Goal: Task Accomplishment & Management: Complete application form

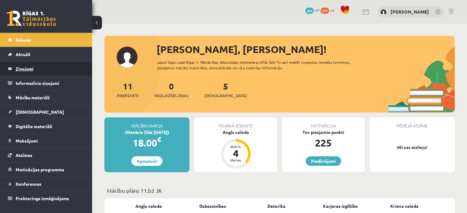
scroll to position [65, 0]
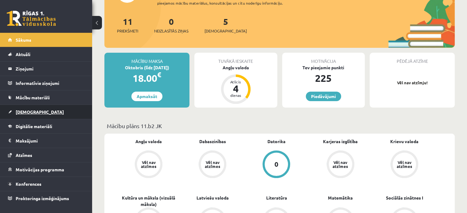
click at [55, 117] on link "[DEMOGRAPHIC_DATA]" at bounding box center [46, 112] width 76 height 14
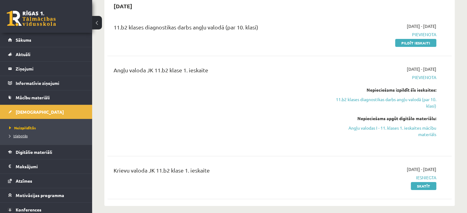
click at [24, 137] on span "Izlabotās" at bounding box center [18, 136] width 18 height 5
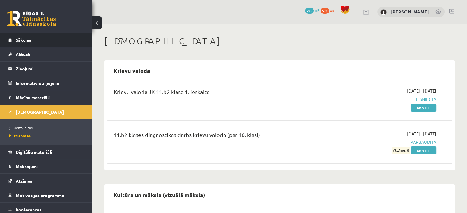
click at [25, 36] on link "Sākums" at bounding box center [46, 40] width 76 height 14
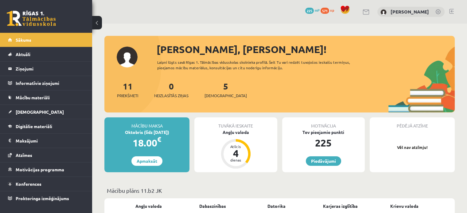
click at [327, 13] on span "571" at bounding box center [325, 11] width 9 height 6
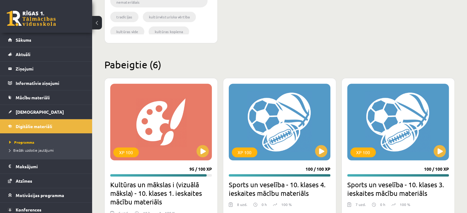
scroll to position [380, 0]
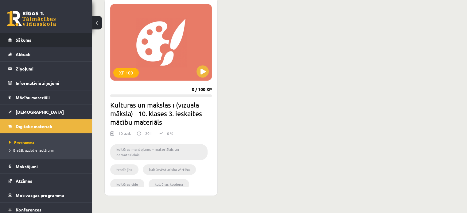
click at [25, 40] on span "Sākums" at bounding box center [24, 40] width 16 height 6
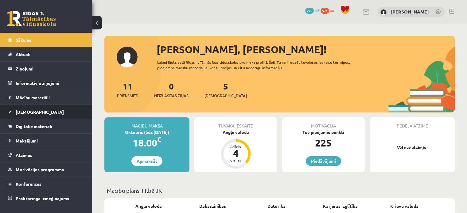
click at [10, 109] on link "[DEMOGRAPHIC_DATA]" at bounding box center [46, 112] width 76 height 14
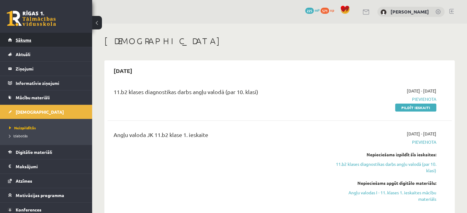
click at [24, 41] on span "Sākums" at bounding box center [24, 40] width 16 height 6
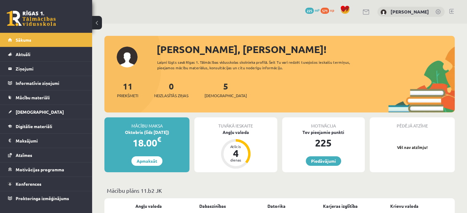
click at [327, 10] on span "571" at bounding box center [325, 11] width 9 height 6
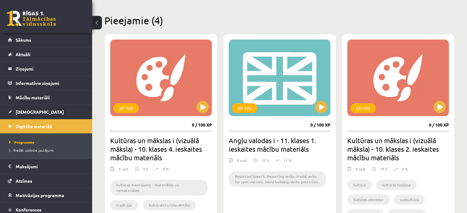
scroll to position [145, 0]
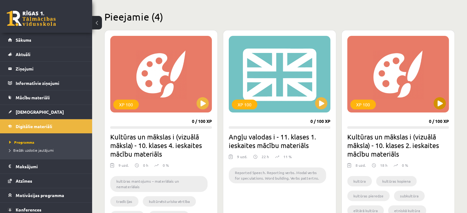
click at [434, 108] on div "XP 100" at bounding box center [398, 74] width 102 height 77
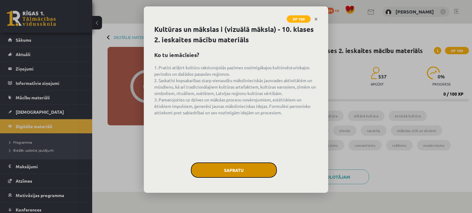
click at [223, 174] on button "Sapratu" at bounding box center [234, 170] width 86 height 15
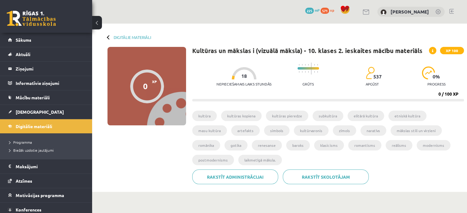
click at [209, 114] on li "kultūra" at bounding box center [204, 116] width 25 height 10
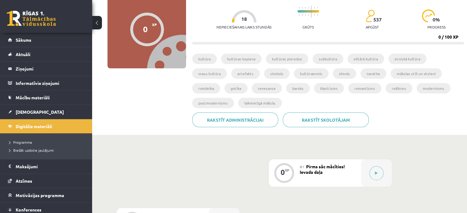
scroll to position [57, 0]
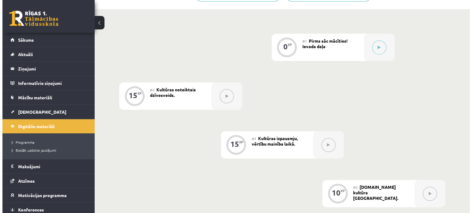
scroll to position [178, 0]
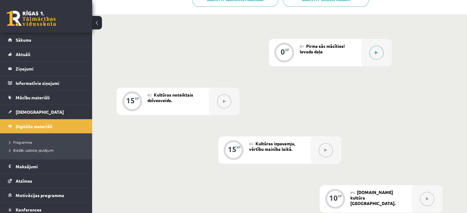
click at [379, 51] on button at bounding box center [376, 53] width 14 height 14
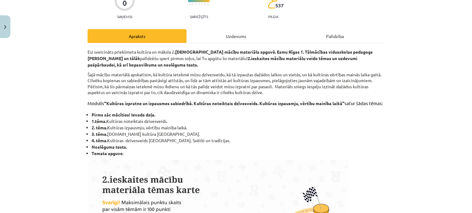
scroll to position [62, 0]
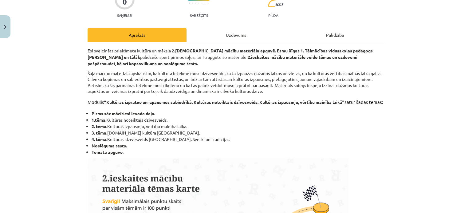
click at [342, 65] on p "Esi sveicināts priekšmeta kultūra un māksla 2 .ieskaites mācību materiāla apguv…" at bounding box center [236, 57] width 297 height 19
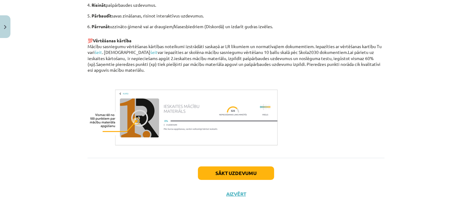
scroll to position [421, 0]
click at [212, 180] on button "Sākt uzdevumu" at bounding box center [236, 174] width 76 height 14
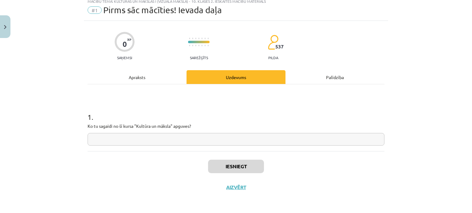
scroll to position [15, 0]
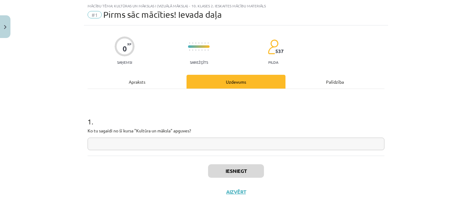
click at [212, 143] on input "text" at bounding box center [236, 144] width 297 height 13
type input "*"
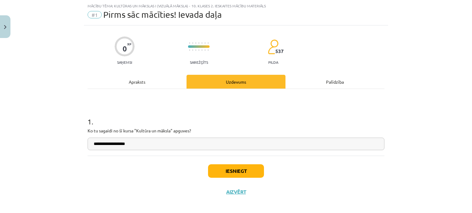
type input "**********"
click at [259, 171] on button "Iesniegt" at bounding box center [236, 172] width 56 height 14
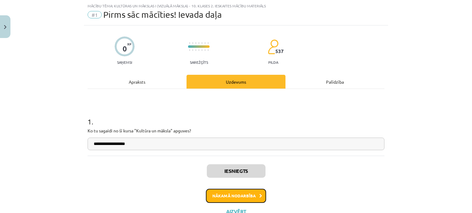
click at [234, 200] on button "Nākamā nodarbība" at bounding box center [236, 196] width 60 height 14
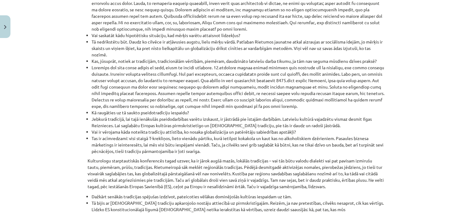
scroll to position [716, 0]
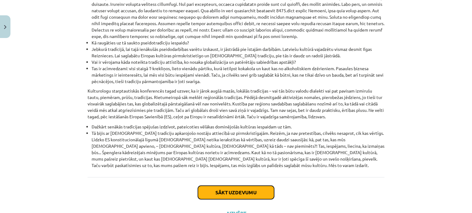
click at [234, 186] on button "Sākt uzdevumu" at bounding box center [236, 193] width 76 height 14
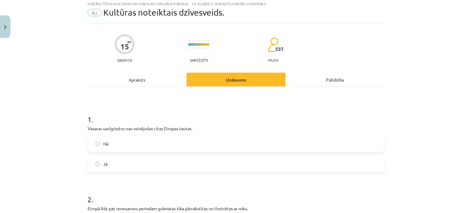
scroll to position [15, 0]
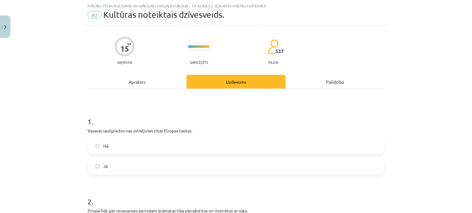
click at [125, 80] on div "Apraksts" at bounding box center [137, 82] width 99 height 14
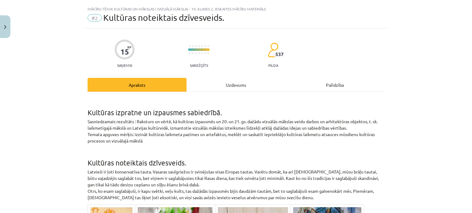
scroll to position [13, 0]
click at [221, 86] on div "Uzdevums" at bounding box center [235, 85] width 99 height 14
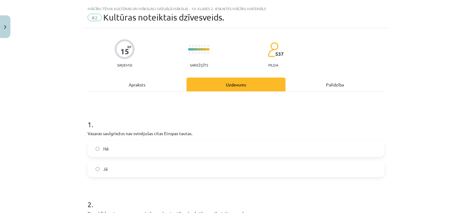
scroll to position [15, 0]
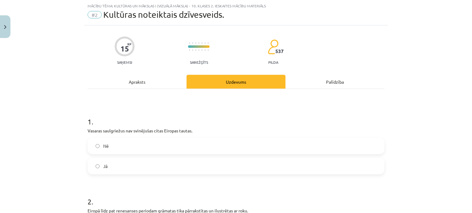
click at [115, 143] on label "Nē" at bounding box center [235, 145] width 295 height 15
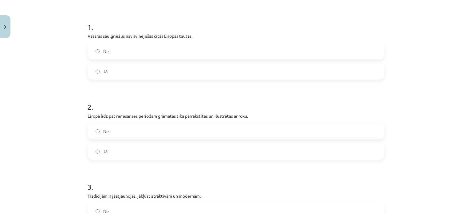
scroll to position [50, 0]
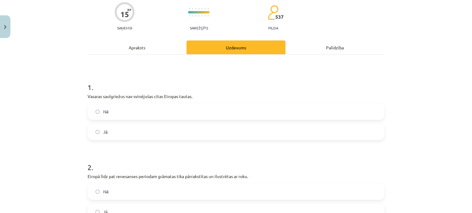
click at [136, 48] on div "Apraksts" at bounding box center [137, 48] width 99 height 14
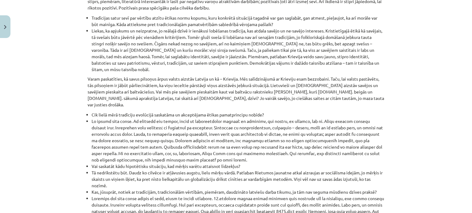
scroll to position [0, 0]
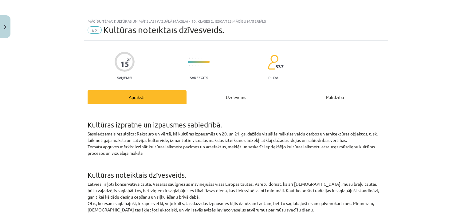
click at [224, 95] on div "Uzdevums" at bounding box center [235, 97] width 99 height 14
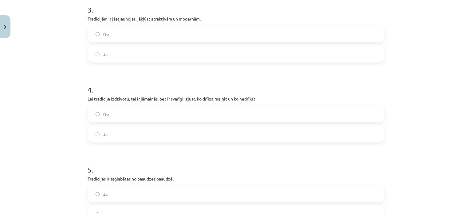
scroll to position [368, 0]
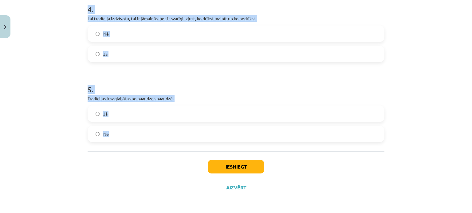
drag, startPoint x: 82, startPoint y: 66, endPoint x: 291, endPoint y: 143, distance: 223.0
copy form "Eiropā līdz pat renesanses periodam grāmatas tika pārrakstītas un ilustrētas ar…"
click at [51, 82] on div "Mācību tēma: Kultūras un mākslas i (vizuālā māksla) - 10. klases 2. ieskaites m…" at bounding box center [236, 106] width 472 height 213
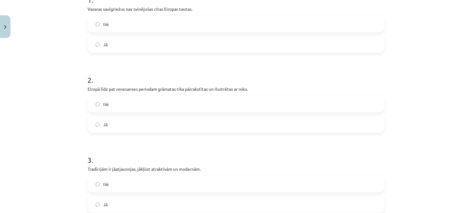
scroll to position [138, 0]
click at [44, 95] on div "Mācību tēma: Kultūras un mākslas i (vizuālā māksla) - 10. klases 2. ieskaites m…" at bounding box center [236, 106] width 472 height 213
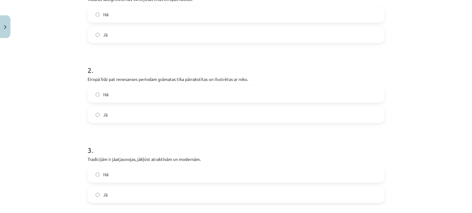
scroll to position [147, 0]
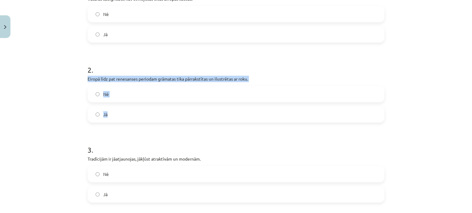
drag, startPoint x: 86, startPoint y: 78, endPoint x: 164, endPoint y: 110, distance: 84.7
click at [164, 110] on div "2 . Eiropā līdz pat renesanses periodam grāmatas tika pārrakstītas un ilustrēta…" at bounding box center [236, 89] width 297 height 68
copy div "Eiropā līdz pat renesanses periodam grāmatas tika pārrakstītas un ilustrētas ar…"
click at [91, 112] on label "Jā" at bounding box center [235, 114] width 295 height 15
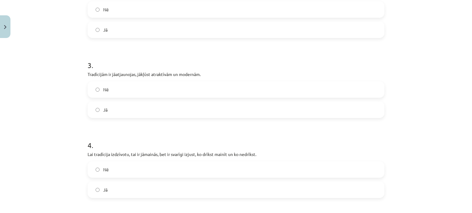
scroll to position [232, 0]
click at [100, 107] on label "Jā" at bounding box center [235, 109] width 295 height 15
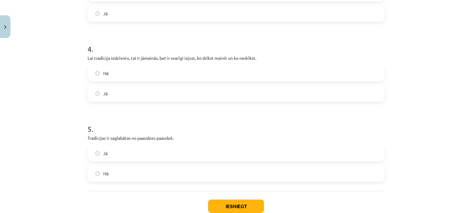
scroll to position [329, 0]
click at [101, 98] on label "Jā" at bounding box center [235, 92] width 295 height 15
click at [108, 153] on label "Jā" at bounding box center [235, 152] width 295 height 15
click at [219, 201] on button "Iesniegt" at bounding box center [236, 206] width 56 height 14
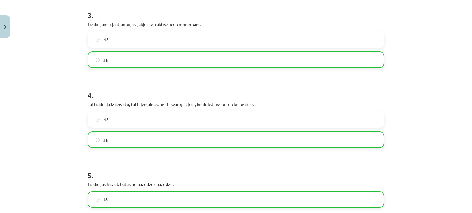
scroll to position [388, 0]
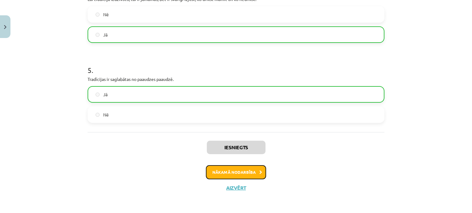
click at [250, 176] on button "Nākamā nodarbība" at bounding box center [236, 173] width 60 height 14
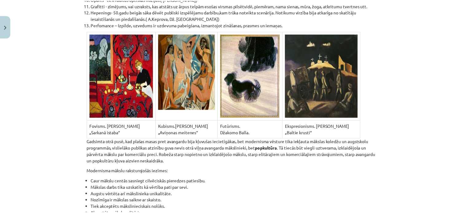
scroll to position [4104, 0]
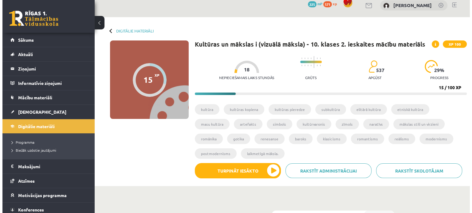
scroll to position [0, 0]
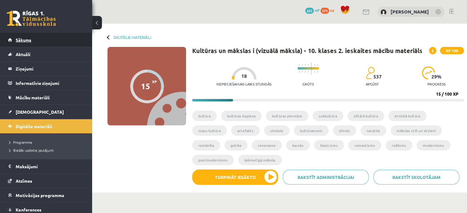
click at [15, 37] on link "Sākums" at bounding box center [46, 40] width 76 height 14
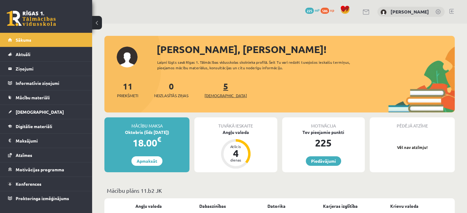
click at [217, 91] on link "5 [DEMOGRAPHIC_DATA]" at bounding box center [225, 90] width 42 height 18
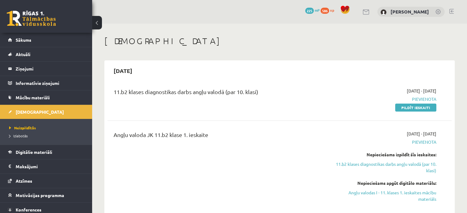
click at [327, 14] on span "586" at bounding box center [325, 11] width 9 height 6
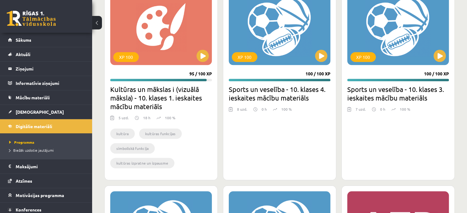
scroll to position [630, 0]
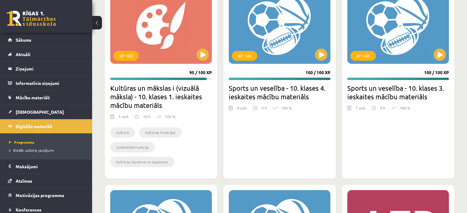
click at [245, 153] on div "XP 100 100 / 100 XP Sports un veselība - 10. klases 4. ieskaites mācību materiā…" at bounding box center [279, 80] width 113 height 198
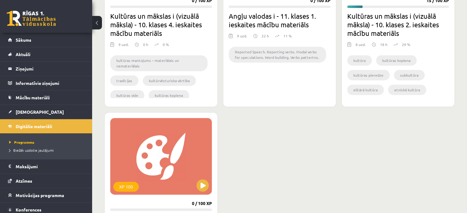
scroll to position [201, 0]
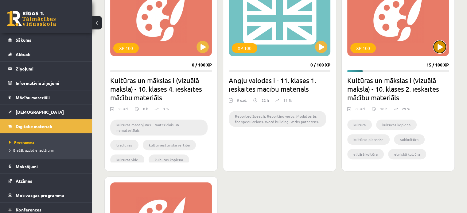
click at [439, 43] on button at bounding box center [440, 47] width 12 height 12
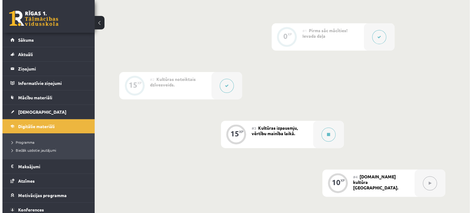
scroll to position [194, 0]
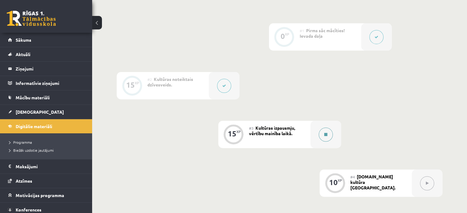
click at [325, 130] on button at bounding box center [326, 135] width 14 height 14
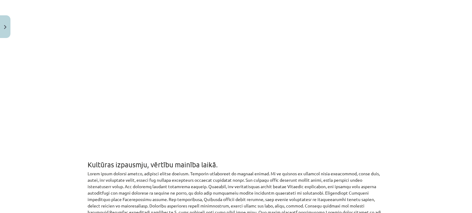
scroll to position [208, 0]
click at [454, 119] on div "Mācību tēma: Kultūras un mākslas i (vizuālā māksla) - 10. klases 2. ieskaites m…" at bounding box center [236, 106] width 472 height 213
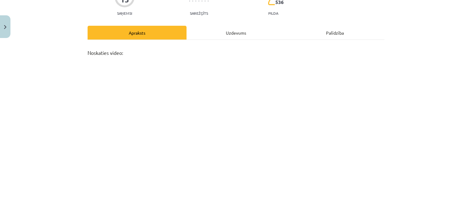
scroll to position [38, 0]
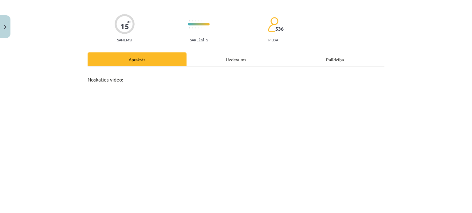
click at [229, 54] on div "Uzdevums" at bounding box center [235, 60] width 99 height 14
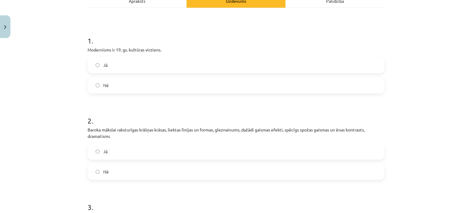
scroll to position [49, 0]
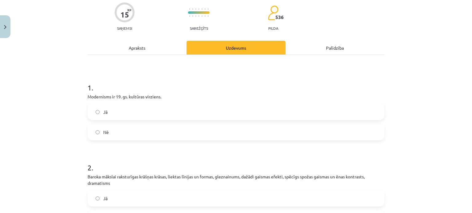
click at [325, 44] on div "Palīdzība" at bounding box center [334, 48] width 99 height 14
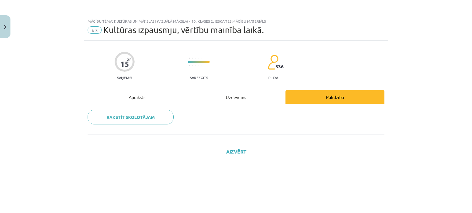
click at [241, 93] on div "Uzdevums" at bounding box center [235, 97] width 99 height 14
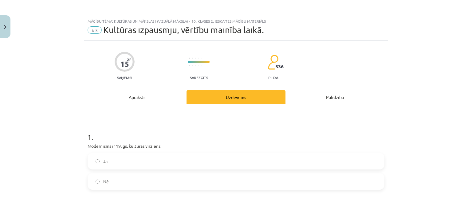
click at [133, 97] on div "Apraksts" at bounding box center [137, 97] width 99 height 14
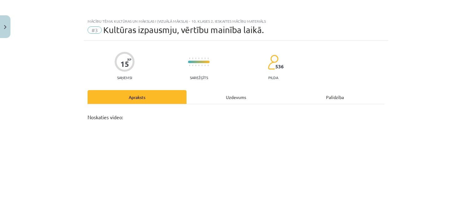
click at [227, 96] on div "Uzdevums" at bounding box center [235, 97] width 99 height 14
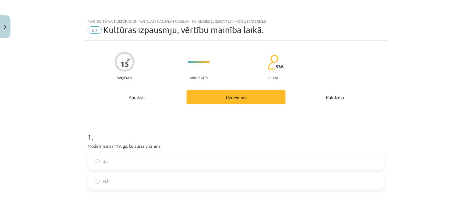
scroll to position [15, 0]
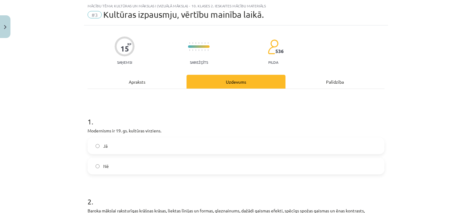
click at [101, 169] on label "Nē" at bounding box center [235, 166] width 295 height 15
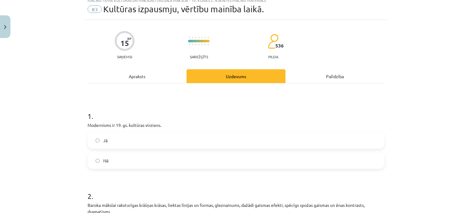
scroll to position [22, 0]
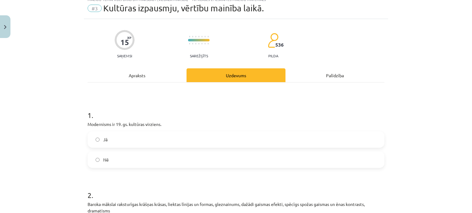
click at [139, 70] on div "Apraksts" at bounding box center [137, 75] width 99 height 14
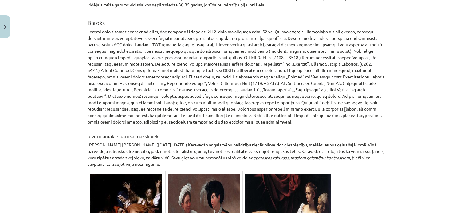
scroll to position [1430, 0]
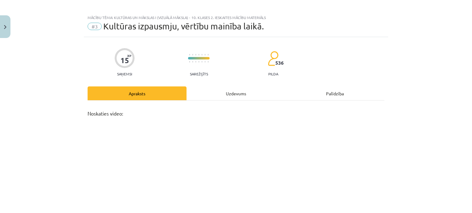
click at [216, 99] on div "Uzdevums" at bounding box center [235, 94] width 99 height 14
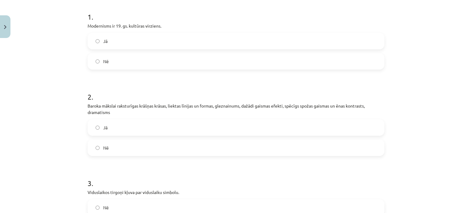
scroll to position [121, 0]
click at [125, 132] on label "Jā" at bounding box center [235, 126] width 295 height 15
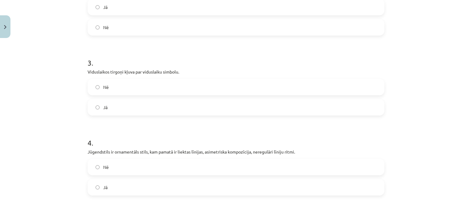
scroll to position [249, 0]
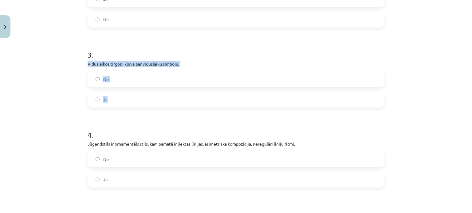
drag, startPoint x: 82, startPoint y: 66, endPoint x: 133, endPoint y: 94, distance: 58.0
click at [133, 94] on div "15 XP Saņemsi Sarežģīts 536 pilda Apraksts Uzdevums Palīdzība 1 . Modernisms ir…" at bounding box center [236, 58] width 304 height 532
copy div "Viduslaikos tirgoņi kļuva par viduslaiku simbolu. Nē Jā"
click at [103, 100] on span "Jā" at bounding box center [105, 99] width 4 height 6
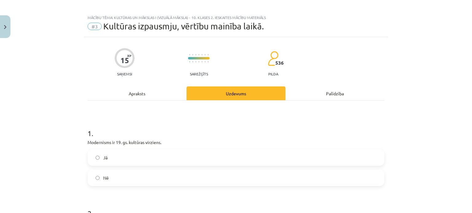
scroll to position [0, 0]
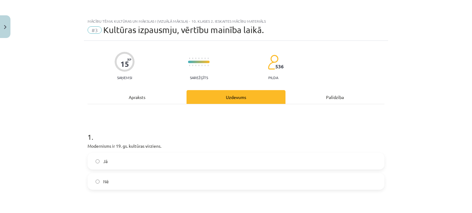
click at [133, 95] on div "Apraksts" at bounding box center [137, 97] width 99 height 14
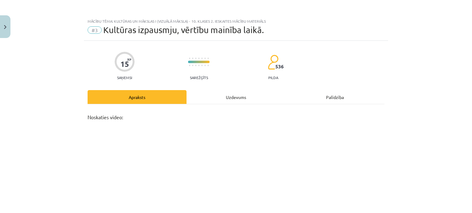
click at [223, 91] on div "Uzdevums" at bounding box center [235, 97] width 99 height 14
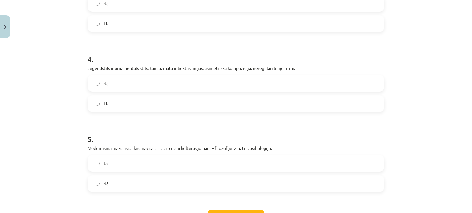
scroll to position [325, 0]
click at [109, 103] on label "Jā" at bounding box center [235, 103] width 295 height 15
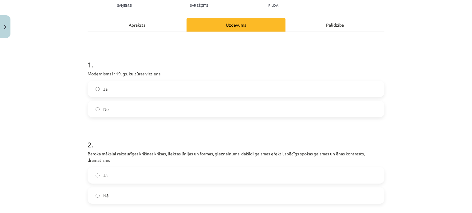
scroll to position [0, 0]
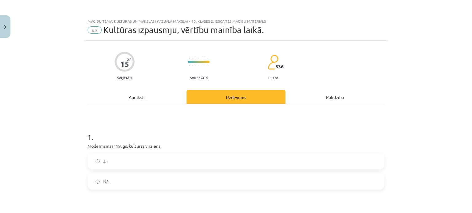
click at [136, 91] on div "Apraksts" at bounding box center [137, 97] width 99 height 14
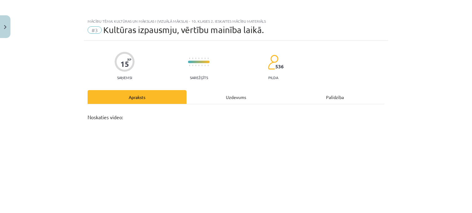
click at [231, 94] on div "Uzdevums" at bounding box center [235, 97] width 99 height 14
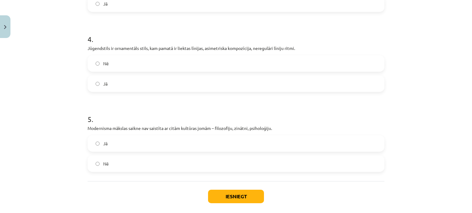
scroll to position [375, 0]
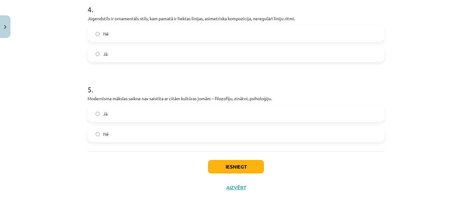
click at [130, 134] on label "Nē" at bounding box center [235, 134] width 295 height 15
click at [217, 172] on button "Iesniegt" at bounding box center [236, 167] width 56 height 14
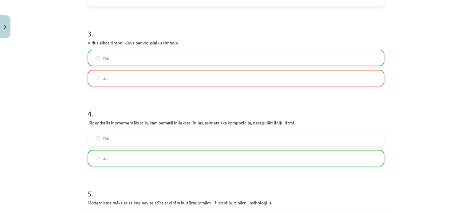
scroll to position [394, 0]
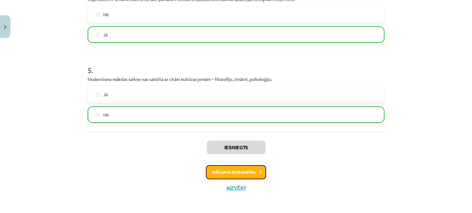
click at [212, 179] on button "Nākamā nodarbība" at bounding box center [236, 173] width 60 height 14
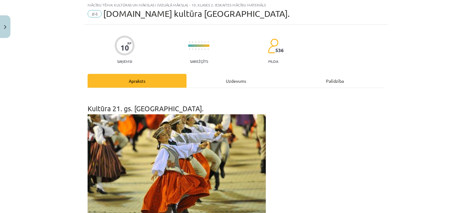
scroll to position [16, 0]
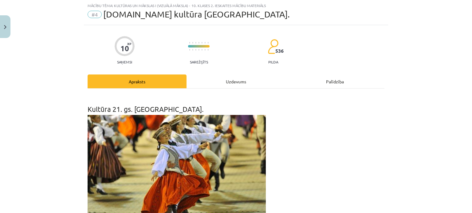
click at [229, 80] on div "Uzdevums" at bounding box center [235, 82] width 99 height 14
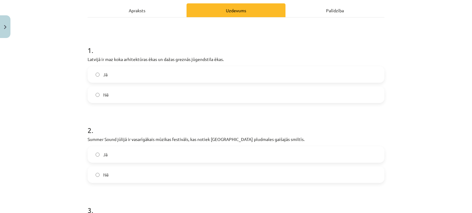
scroll to position [84, 0]
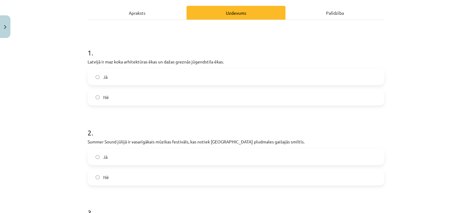
click at [140, 13] on div "Apraksts" at bounding box center [137, 13] width 99 height 14
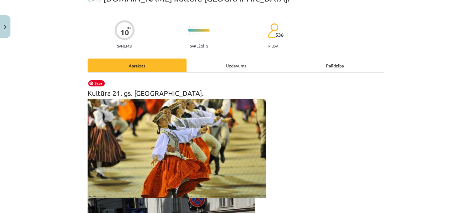
scroll to position [31, 0]
click at [233, 62] on div "Uzdevums" at bounding box center [235, 66] width 99 height 14
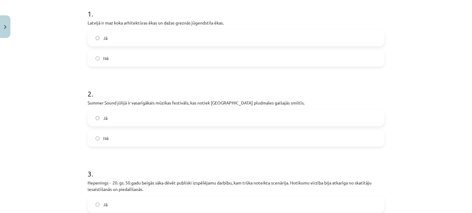
scroll to position [101, 0]
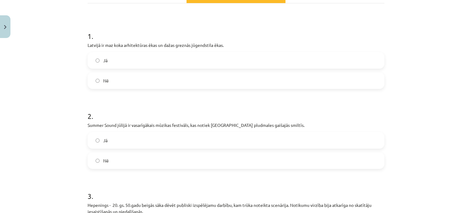
click at [111, 75] on label "Nē" at bounding box center [235, 80] width 295 height 15
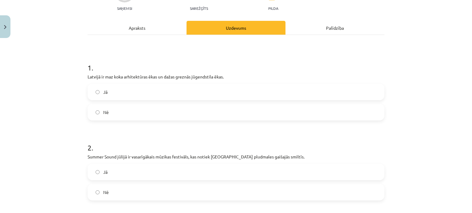
scroll to position [69, 0]
click at [142, 27] on div "Apraksts" at bounding box center [137, 28] width 99 height 14
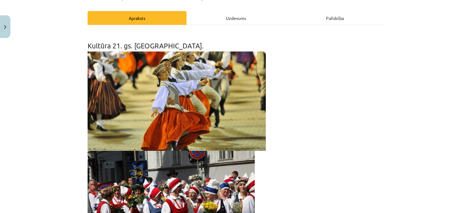
scroll to position [75, 0]
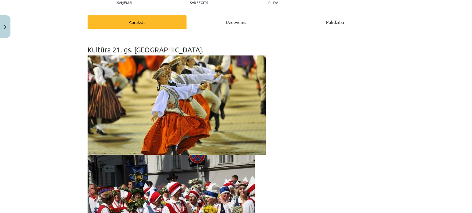
click at [211, 17] on div "Uzdevums" at bounding box center [235, 22] width 99 height 14
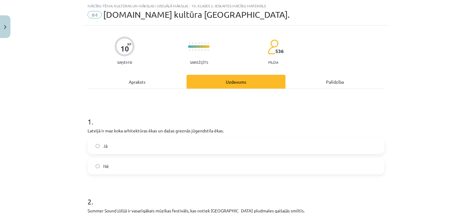
scroll to position [174, 0]
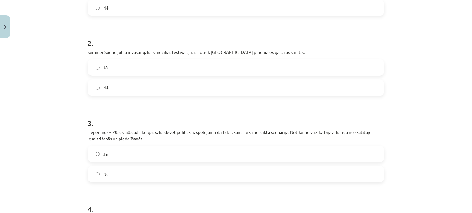
click at [144, 90] on label "Nē" at bounding box center [235, 87] width 295 height 15
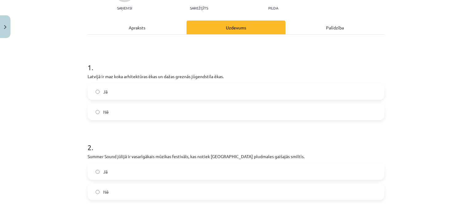
scroll to position [0, 0]
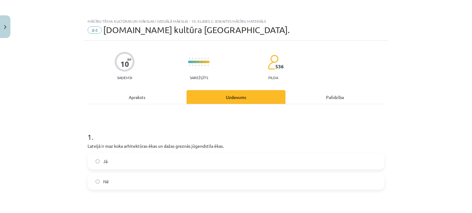
click at [127, 101] on div "Apraksts" at bounding box center [137, 97] width 99 height 14
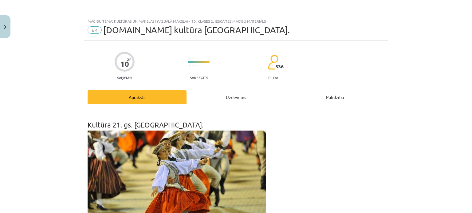
click at [232, 98] on div "Uzdevums" at bounding box center [235, 97] width 99 height 14
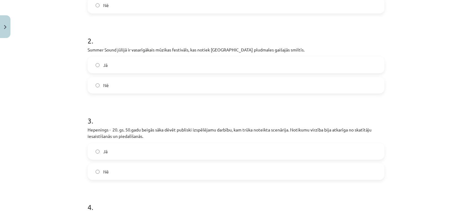
scroll to position [232, 0]
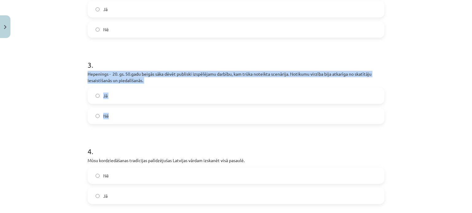
drag, startPoint x: 84, startPoint y: 73, endPoint x: 130, endPoint y: 111, distance: 60.0
click at [130, 111] on div "10 XP Saņemsi Sarežģīts 536 pilda Apraksts Uzdevums Palīdzība 1 . Latvijā ir ma…" at bounding box center [236, 74] width 304 height 532
copy div "Hepenings - 20. gs. 50.gadu beigās sāka dēvēt publiski izspēlējamu darbību, kam…"
click at [103, 95] on span "Jā" at bounding box center [105, 96] width 4 height 6
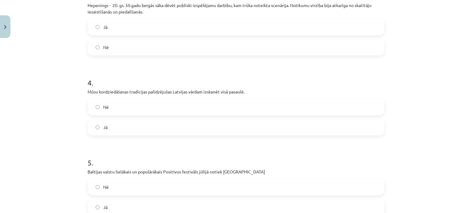
scroll to position [302, 0]
drag, startPoint x: 126, startPoint y: 111, endPoint x: 122, endPoint y: 119, distance: 9.2
click at [122, 119] on div "Nē Jā" at bounding box center [236, 116] width 297 height 37
click at [122, 119] on label "Jā" at bounding box center [235, 126] width 295 height 15
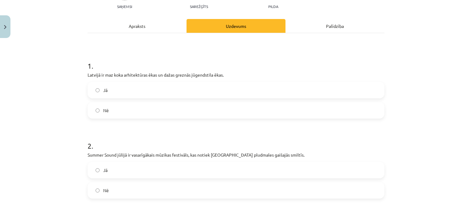
scroll to position [0, 0]
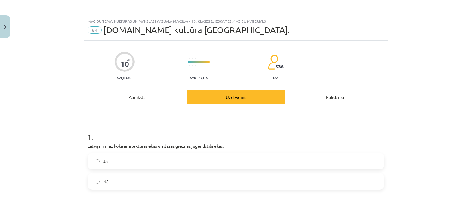
click at [130, 98] on div "Apraksts" at bounding box center [137, 97] width 99 height 14
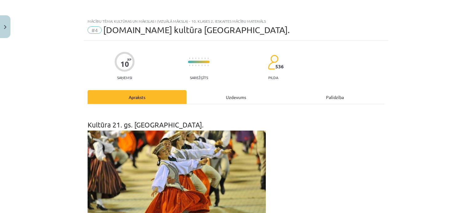
click at [230, 98] on div "Uzdevums" at bounding box center [235, 97] width 99 height 14
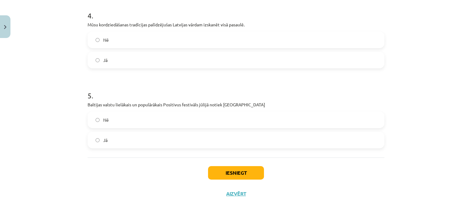
scroll to position [375, 0]
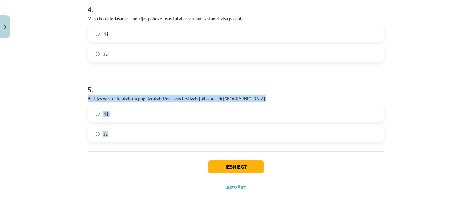
drag, startPoint x: 80, startPoint y: 99, endPoint x: 108, endPoint y: 130, distance: 41.8
click at [108, 130] on div "Mācību tēma: Kultūras un mākslas i (vizuālā māksla) - 10. klases 2. ieskaites m…" at bounding box center [236, 106] width 472 height 213
copy div "Baltijas valstu lielākais un populārākais Positivus festivāls jūlijā notiek Sal…"
click at [103, 137] on span "Jā" at bounding box center [105, 134] width 4 height 6
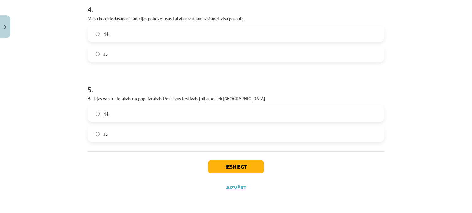
click at [109, 118] on label "Nē" at bounding box center [235, 113] width 295 height 15
click at [229, 167] on button "Iesniegt" at bounding box center [236, 167] width 56 height 14
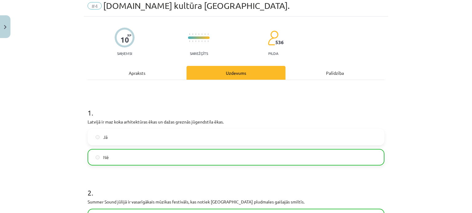
scroll to position [394, 0]
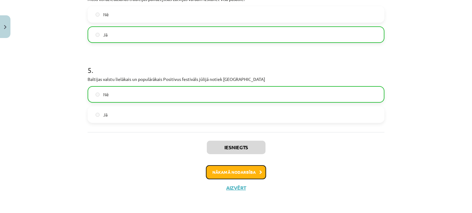
click at [243, 167] on button "Nākamā nodarbība" at bounding box center [236, 173] width 60 height 14
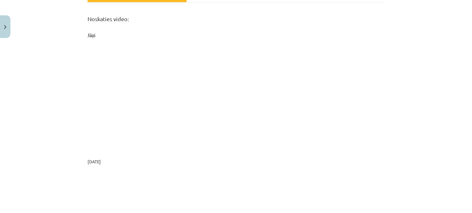
scroll to position [0, 0]
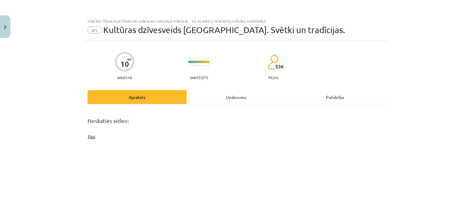
click at [231, 98] on div "Uzdevums" at bounding box center [235, 97] width 99 height 14
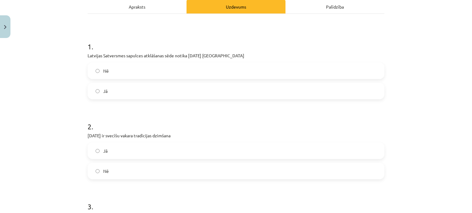
scroll to position [72, 0]
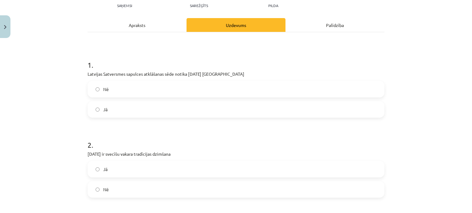
click at [145, 26] on div "Apraksts" at bounding box center [137, 25] width 99 height 14
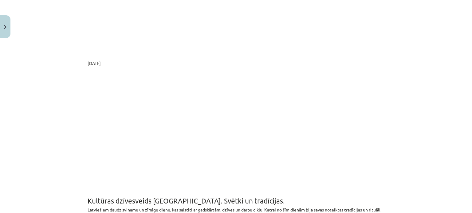
scroll to position [20, 0]
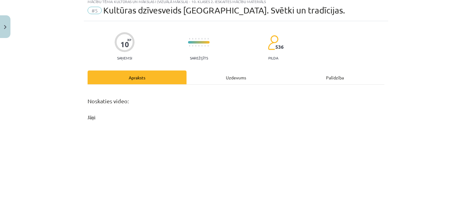
click at [228, 72] on div "Uzdevums" at bounding box center [235, 78] width 99 height 14
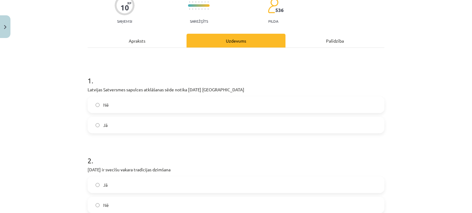
scroll to position [61, 0]
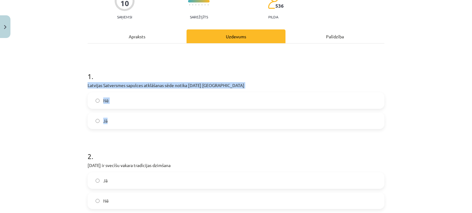
drag, startPoint x: 79, startPoint y: 81, endPoint x: 115, endPoint y: 116, distance: 51.2
click at [115, 116] on div "Mācību tēma: Kultūras un mākslas i (vizuālā māksla) - 10. klases 2. ieskaites m…" at bounding box center [236, 106] width 472 height 213
copy div "Latvijas Satversmes sapulces atklāšanas sēde notika 1920. gada 8. maijā Rīgā Nē…"
click at [105, 122] on label "Jā" at bounding box center [235, 120] width 295 height 15
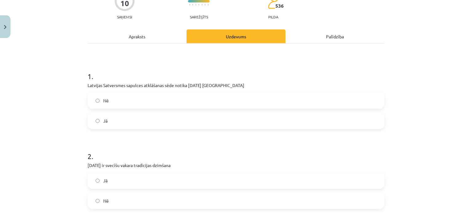
click at [52, 142] on div "Mācību tēma: Kultūras un mākslas i (vizuālā māksla) - 10. klases 2. ieskaites m…" at bounding box center [236, 106] width 472 height 213
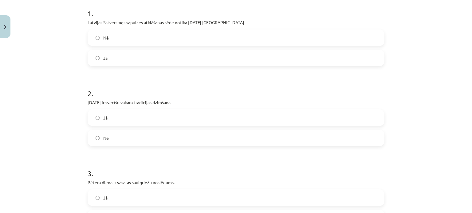
scroll to position [126, 0]
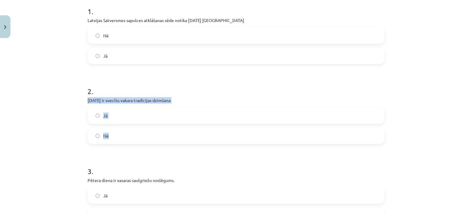
drag, startPoint x: 84, startPoint y: 102, endPoint x: 115, endPoint y: 137, distance: 47.2
click at [115, 137] on div "10 XP Saņemsi Sarežģīts 536 pilda Apraksts Uzdevums Palīdzība 1 . Latvijas Satv…" at bounding box center [236, 178] width 304 height 526
click at [56, 105] on div "Mācību tēma: Kultūras un mākslas i (vizuālā māksla) - 10. klases 2. ieskaites m…" at bounding box center [236, 106] width 472 height 213
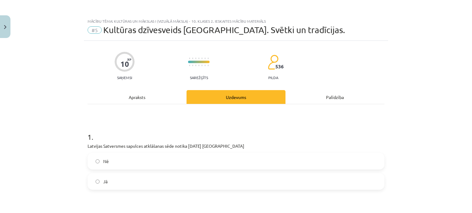
click at [163, 94] on div "Apraksts" at bounding box center [137, 97] width 99 height 14
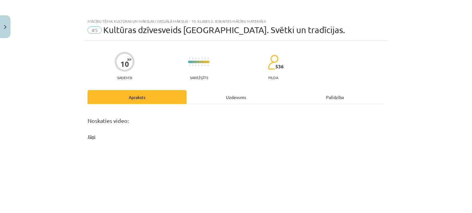
click at [230, 103] on div "Uzdevums" at bounding box center [235, 97] width 99 height 14
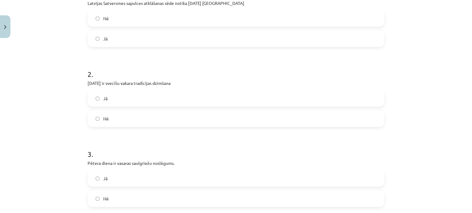
scroll to position [99, 0]
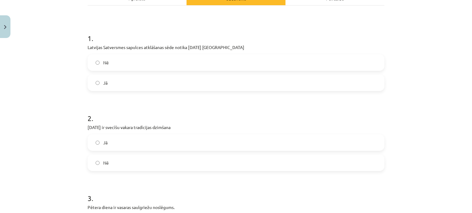
click at [107, 139] on label "Jā" at bounding box center [235, 142] width 295 height 15
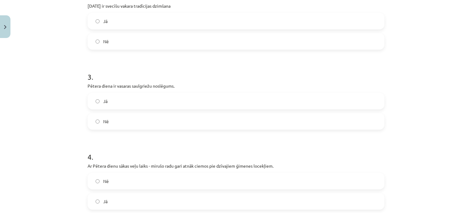
scroll to position [0, 0]
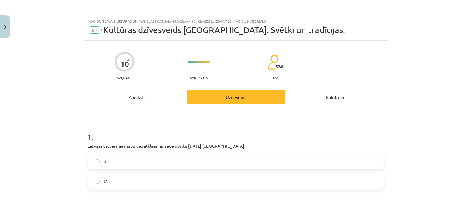
click at [129, 103] on div "Apraksts" at bounding box center [137, 97] width 99 height 14
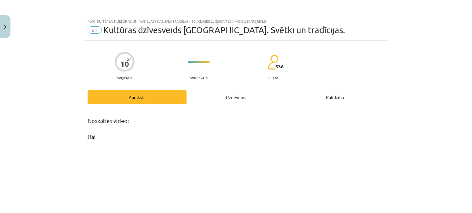
drag, startPoint x: 229, startPoint y: 89, endPoint x: 226, endPoint y: 92, distance: 4.4
click at [226, 92] on div "Uzdevums" at bounding box center [235, 97] width 99 height 14
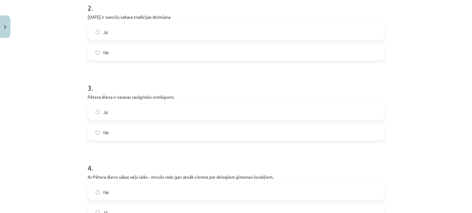
scroll to position [210, 0]
click at [111, 113] on label "Jā" at bounding box center [235, 111] width 295 height 15
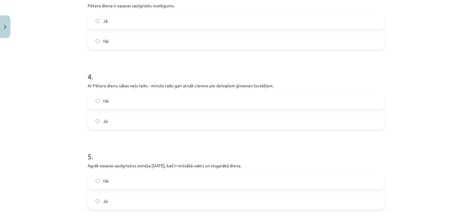
scroll to position [306, 0]
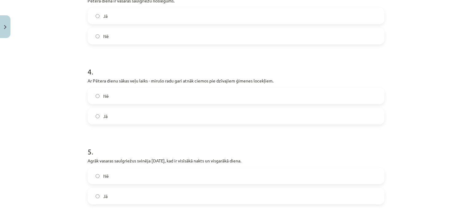
click at [99, 99] on label "Nē" at bounding box center [235, 95] width 295 height 15
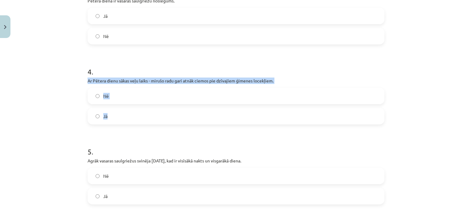
drag, startPoint x: 86, startPoint y: 79, endPoint x: 120, endPoint y: 110, distance: 46.7
click at [120, 110] on div "4 . Ar Pētera dienu sākas veļu laiks - mirušo radu gari atnāk ciemos pie dzīvaj…" at bounding box center [236, 91] width 297 height 68
copy div "Ar Pētera dienu sākas veļu laiks - mirušo radu gari atnāk ciemos pie dzīvajiem …"
click at [45, 100] on div "Mācību tēma: Kultūras un mākslas i (vizuālā māksla) - 10. klases 2. ieskaites m…" at bounding box center [236, 106] width 472 height 213
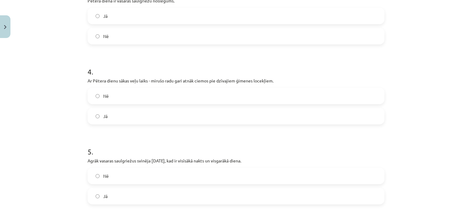
scroll to position [368, 0]
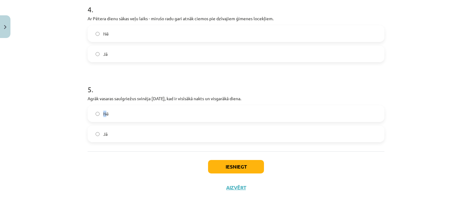
drag, startPoint x: 88, startPoint y: 102, endPoint x: 103, endPoint y: 114, distance: 19.0
click at [103, 114] on div "5 . Agrāk vasaras saulgriežus svinēja 21. jūnijā, kad ir visīsākā nakts un visg…" at bounding box center [236, 109] width 297 height 68
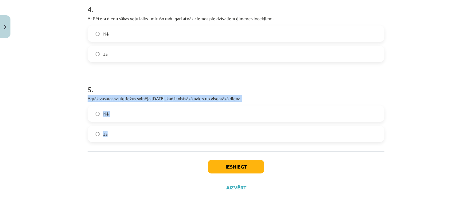
drag, startPoint x: 84, startPoint y: 101, endPoint x: 114, endPoint y: 138, distance: 47.6
copy div "Agrāk vasaras saulgriežus svinēja 21. jūnijā, kad ir visīsākā nakts un visgarāk…"
click at [98, 133] on label "Jā" at bounding box center [235, 134] width 295 height 15
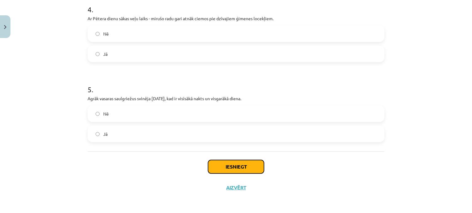
click at [230, 164] on button "Iesniegt" at bounding box center [236, 167] width 56 height 14
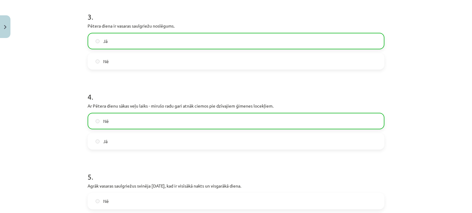
scroll to position [388, 0]
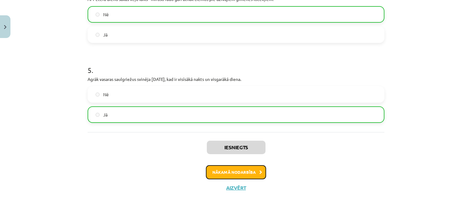
click at [238, 175] on button "Nākamā nodarbība" at bounding box center [236, 173] width 60 height 14
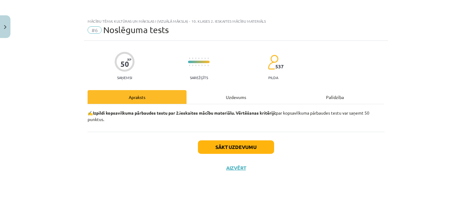
click at [230, 97] on div "Uzdevums" at bounding box center [235, 97] width 99 height 14
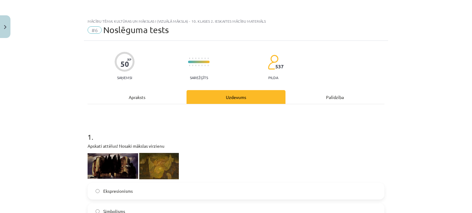
click at [154, 101] on div "Apraksts" at bounding box center [137, 97] width 99 height 14
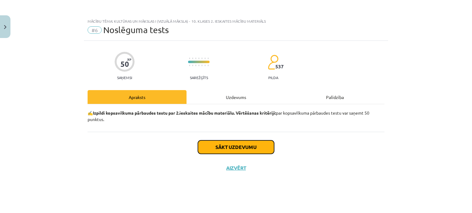
click at [230, 142] on button "Sākt uzdevumu" at bounding box center [236, 148] width 76 height 14
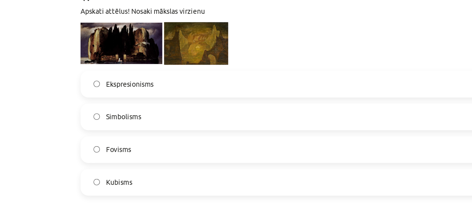
scroll to position [194, 0]
drag, startPoint x: 101, startPoint y: 105, endPoint x: 132, endPoint y: 101, distance: 31.8
click at [132, 101] on label "Ekspresionisms" at bounding box center [235, 106] width 295 height 15
copy span "Ekspresionisms"
drag, startPoint x: 101, startPoint y: 125, endPoint x: 124, endPoint y: 126, distance: 23.0
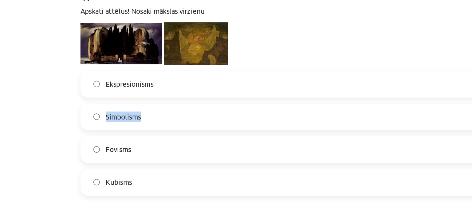
click at [124, 126] on label "Simbolisms" at bounding box center [235, 126] width 295 height 15
copy span "Simbolisms"
drag, startPoint x: 99, startPoint y: 146, endPoint x: 115, endPoint y: 147, distance: 15.7
click at [115, 147] on label "Fovisms" at bounding box center [235, 146] width 295 height 15
drag, startPoint x: 120, startPoint y: 147, endPoint x: 100, endPoint y: 146, distance: 19.7
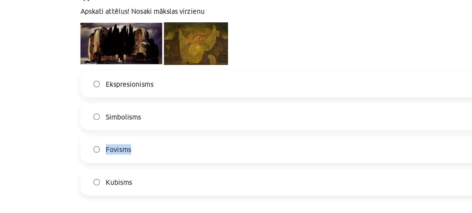
click at [100, 146] on label "Fovisms" at bounding box center [235, 146] width 295 height 15
copy span "Fovisms"
drag, startPoint x: 101, startPoint y: 166, endPoint x: 118, endPoint y: 166, distance: 16.9
click at [118, 166] on label "Kubisms" at bounding box center [235, 167] width 295 height 15
copy span "Kubisms"
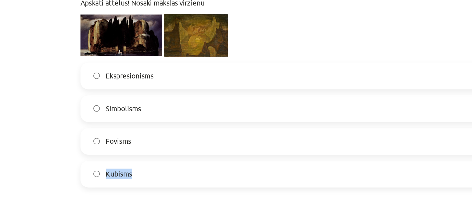
scroll to position [87, 0]
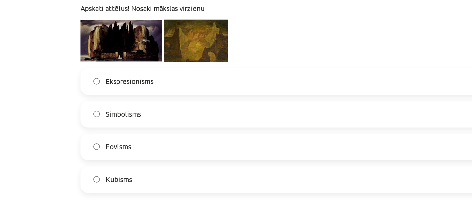
click at [113, 125] on span "Simbolisms" at bounding box center [114, 125] width 22 height 6
click at [60, 125] on div "Mācību tēma: Kultūras un mākslas i (vizuālā māksla) - 10. klases 2. ieskaites m…" at bounding box center [236, 106] width 472 height 213
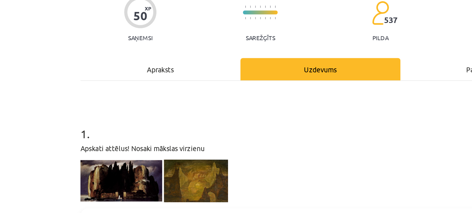
scroll to position [194, 0]
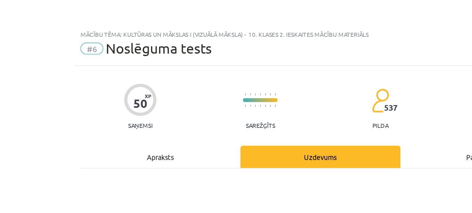
click at [145, 98] on div "Apraksts" at bounding box center [137, 97] width 99 height 14
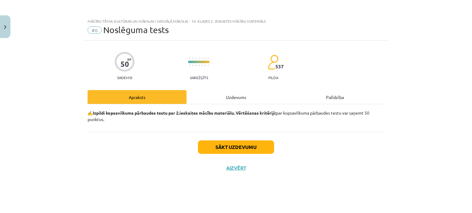
click at [233, 98] on div "Uzdevums" at bounding box center [235, 97] width 99 height 14
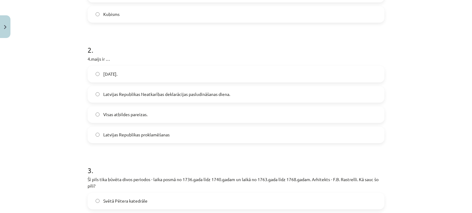
scroll to position [238, 0]
click at [126, 93] on span "Latvijas Republikas Neatkarības deklarācijas pasludināšanas diena." at bounding box center [166, 94] width 127 height 6
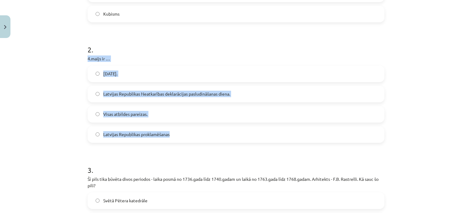
drag, startPoint x: 85, startPoint y: 60, endPoint x: 178, endPoint y: 127, distance: 113.8
click at [178, 127] on div "2 . 4.maijs ir … Latvijas Republikas Satversmes sapulces sasaukšanas diena. Lat…" at bounding box center [236, 89] width 297 height 108
click at [65, 123] on div "Mācību tēma: Kultūras un mākslas i (vizuālā māksla) - 10. klases 2. ieskaites m…" at bounding box center [236, 106] width 472 height 213
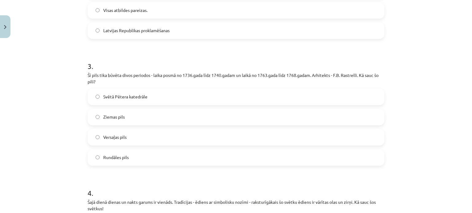
scroll to position [356, 0]
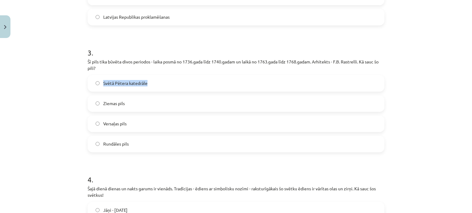
drag, startPoint x: 101, startPoint y: 79, endPoint x: 148, endPoint y: 82, distance: 47.1
click at [148, 82] on label "Svētā Pētera katedrāle" at bounding box center [235, 83] width 295 height 15
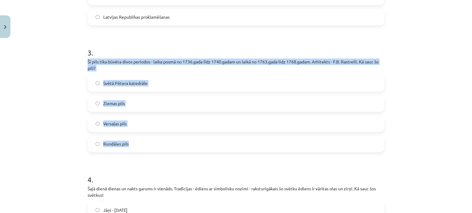
drag, startPoint x: 82, startPoint y: 62, endPoint x: 137, endPoint y: 151, distance: 104.6
click at [101, 140] on label "Rundāles pils" at bounding box center [235, 144] width 295 height 15
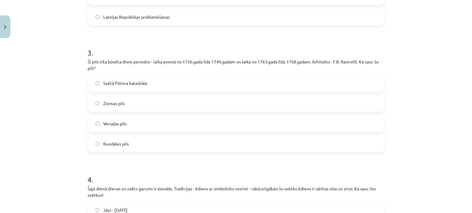
click at [43, 129] on div "Mācību tēma: Kultūras un mākslas i (vizuālā māksla) - 10. klases 2. ieskaites m…" at bounding box center [236, 106] width 472 height 213
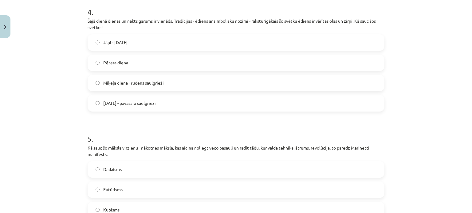
scroll to position [527, 0]
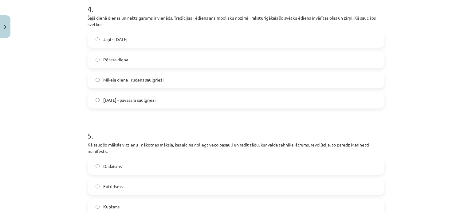
click at [127, 37] on span "Jāņi - vasaras saulgrieži" at bounding box center [115, 39] width 24 height 6
drag, startPoint x: 82, startPoint y: 20, endPoint x: 163, endPoint y: 99, distance: 112.7
click at [114, 107] on label "Lieldienas - pavasara saulgrieži" at bounding box center [235, 100] width 295 height 15
click at [59, 91] on div "Mācību tēma: Kultūras un mākslas i (vizuālā māksla) - 10. klases 2. ieskaites m…" at bounding box center [236, 106] width 472 height 213
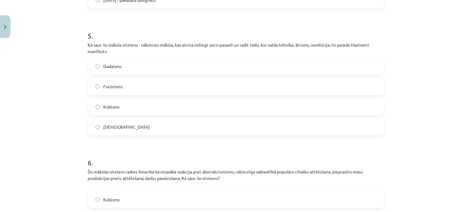
scroll to position [629, 0]
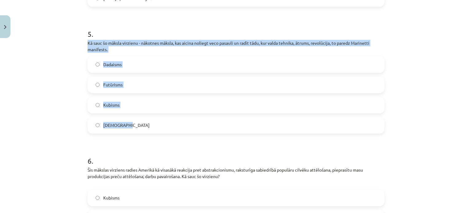
drag, startPoint x: 83, startPoint y: 42, endPoint x: 134, endPoint y: 119, distance: 91.6
click at [134, 119] on div "50 XP Saņemsi Sarežģīts 537 pilda Apraksts Uzdevums Palīdzība 1 . Apskati attēl…" at bounding box center [236, 178] width 304 height 1532
click at [99, 84] on label "Futūrisms" at bounding box center [235, 84] width 295 height 15
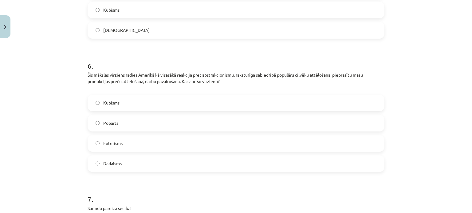
scroll to position [739, 0]
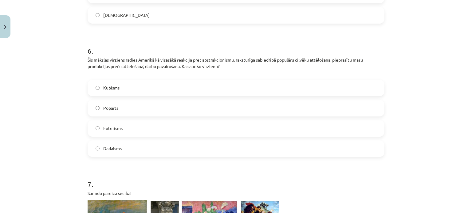
click at [88, 58] on p "Šis mākslas virziens radies Amerikā kā visasākā reakcija pret abstrakcionismu, …" at bounding box center [236, 66] width 297 height 19
drag, startPoint x: 81, startPoint y: 57, endPoint x: 179, endPoint y: 144, distance: 131.0
click at [179, 144] on div "Mācību tēma: Kultūras un mākslas i (vizuālā māksla) - 10. klases 2. ieskaites m…" at bounding box center [236, 106] width 472 height 213
click at [130, 100] on div "Popārts" at bounding box center [236, 108] width 297 height 17
click at [127, 103] on label "Popārts" at bounding box center [235, 108] width 295 height 15
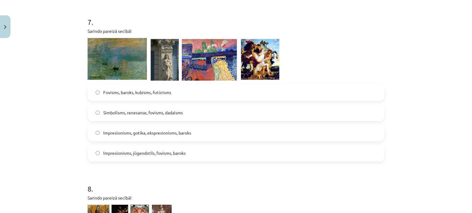
scroll to position [904, 0]
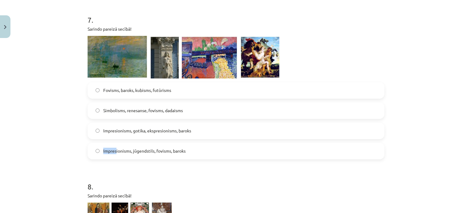
drag, startPoint x: 101, startPoint y: 152, endPoint x: 113, endPoint y: 151, distance: 12.6
click at [113, 151] on span "Impresionisms, jūgendstils, fovisms, baroks" at bounding box center [144, 151] width 82 height 6
click at [92, 152] on label "Impresionisms, jūgendstils, fovisms, baroks" at bounding box center [235, 151] width 295 height 15
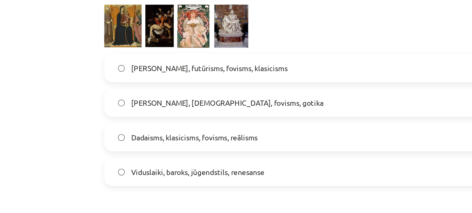
scroll to position [1033, 0]
click at [119, 174] on span "Viduslaiki, baroks, jūgendstils, renesanse" at bounding box center [142, 172] width 78 height 6
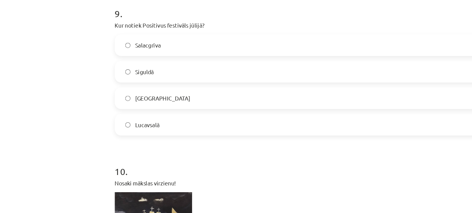
scroll to position [1192, 0]
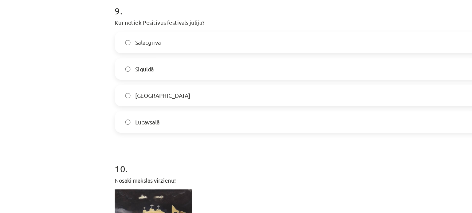
click at [121, 72] on label "Salacgrīva" at bounding box center [235, 71] width 295 height 15
click at [72, 112] on div "Mācību tēma: Kultūras un mākslas i (vizuālā māksla) - 10. klases 2. ieskaites m…" at bounding box center [236, 106] width 472 height 213
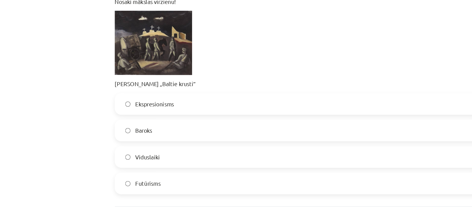
scroll to position [1329, 0]
drag, startPoint x: 83, startPoint y: 105, endPoint x: 151, endPoint y: 105, distance: 68.2
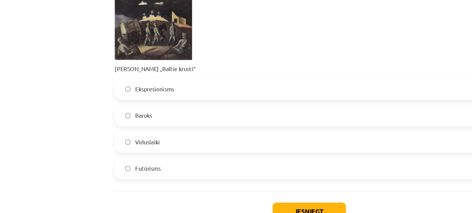
scroll to position [1341, 0]
click at [74, 143] on div "Mācību tēma: Kultūras un mākslas i (vizuālā māksla) - 10. klases 2. ieskaites m…" at bounding box center [236, 106] width 472 height 213
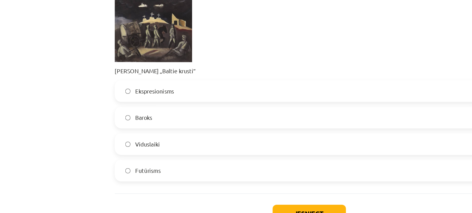
scroll to position [1340, 0]
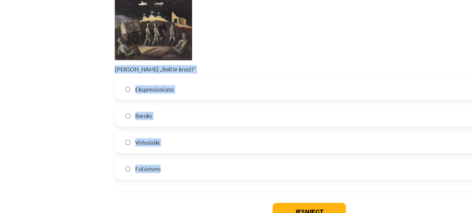
drag, startPoint x: 83, startPoint y: 94, endPoint x: 137, endPoint y: 167, distance: 91.3
click at [108, 109] on span "Ekspresionisms" at bounding box center [117, 108] width 29 height 6
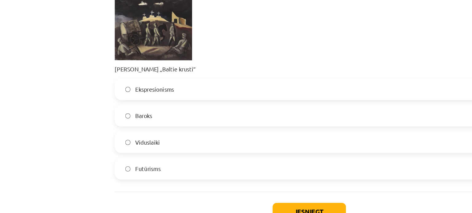
scroll to position [1375, 0]
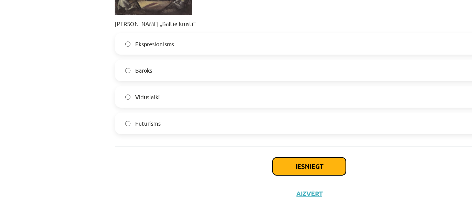
click at [224, 164] on button "Iesniegt" at bounding box center [236, 167] width 56 height 14
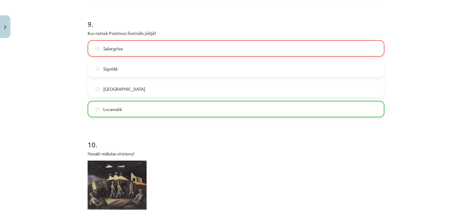
scroll to position [1394, 0]
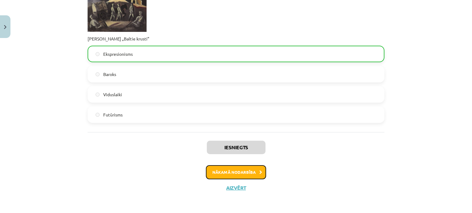
click at [235, 171] on button "Nākamā nodarbība" at bounding box center [236, 173] width 60 height 14
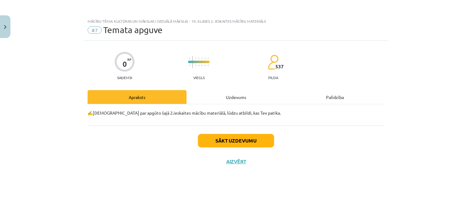
click at [233, 98] on div "Uzdevums" at bounding box center [235, 97] width 99 height 14
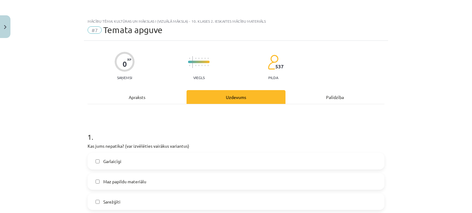
click at [141, 95] on div "Apraksts" at bounding box center [137, 97] width 99 height 14
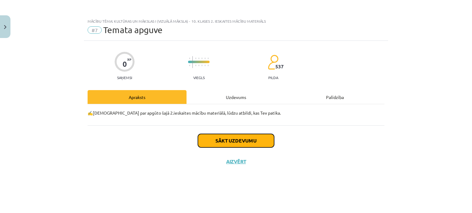
click at [232, 142] on button "Sākt uzdevumu" at bounding box center [236, 141] width 76 height 14
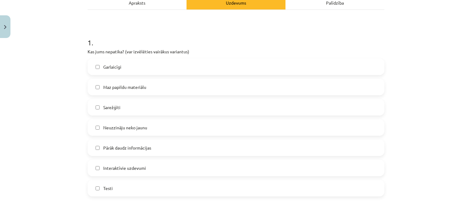
scroll to position [108, 0]
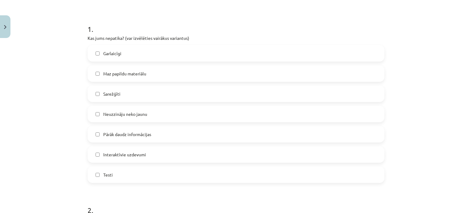
click at [131, 75] on span "Maz papildu materiālu" at bounding box center [124, 74] width 43 height 6
click at [123, 88] on label "Sarežģīti" at bounding box center [235, 93] width 295 height 15
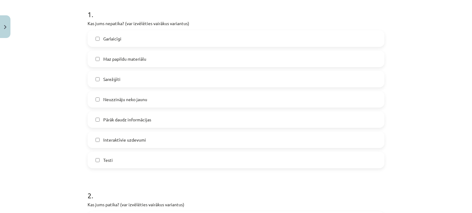
click at [103, 58] on span "Maz papildu materiālu" at bounding box center [124, 59] width 43 height 6
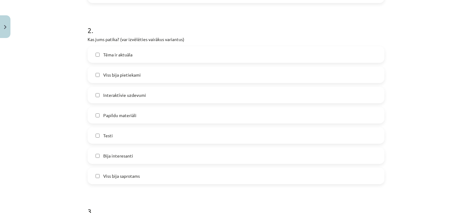
scroll to position [289, 0]
click at [129, 56] on span "Tēma ir aktuāla" at bounding box center [117, 54] width 29 height 6
click at [110, 134] on label "Testi" at bounding box center [235, 135] width 295 height 15
click at [105, 156] on span "Bija interesanti" at bounding box center [118, 156] width 30 height 6
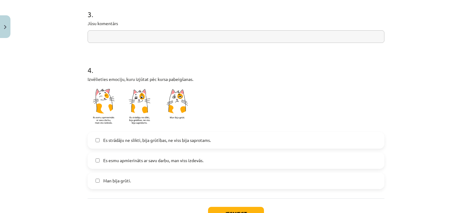
scroll to position [520, 0]
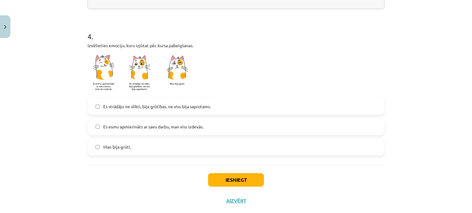
click at [108, 106] on span "Es strādāju ne slikti, bija grūtības, ne viss bija saprotams." at bounding box center [156, 106] width 107 height 6
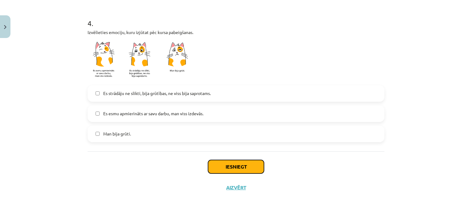
click at [228, 168] on button "Iesniegt" at bounding box center [236, 167] width 56 height 14
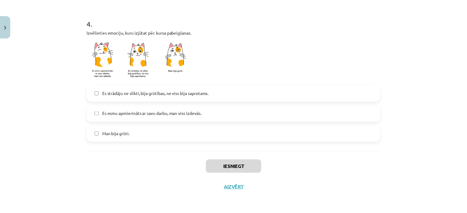
scroll to position [194, 0]
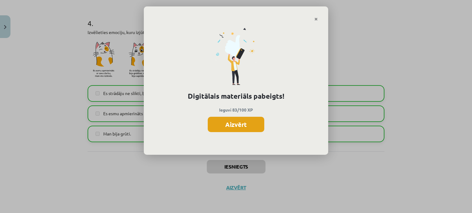
click at [241, 128] on button "Aizvērt" at bounding box center [236, 124] width 56 height 15
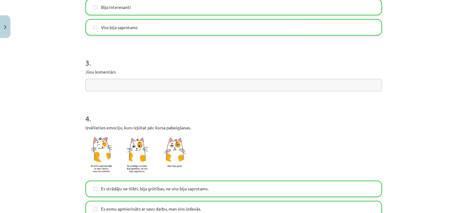
scroll to position [533, 0]
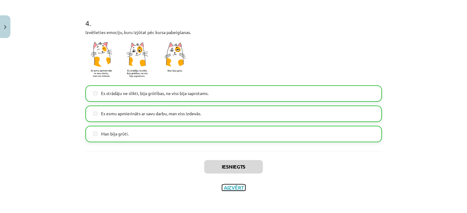
click at [225, 190] on button "Aizvērt" at bounding box center [233, 188] width 23 height 6
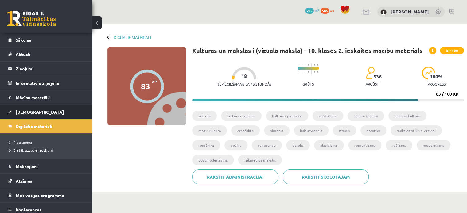
click at [25, 111] on span "[DEMOGRAPHIC_DATA]" at bounding box center [40, 112] width 48 height 6
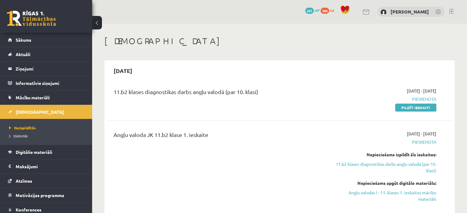
click at [19, 136] on span "Izlabotās" at bounding box center [18, 136] width 18 height 5
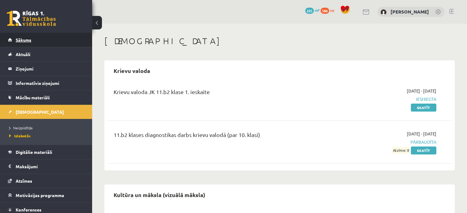
click at [31, 42] on span "Sākums" at bounding box center [24, 40] width 16 height 6
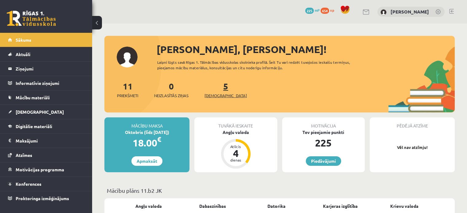
click at [216, 89] on link "5 [DEMOGRAPHIC_DATA]" at bounding box center [225, 90] width 42 height 18
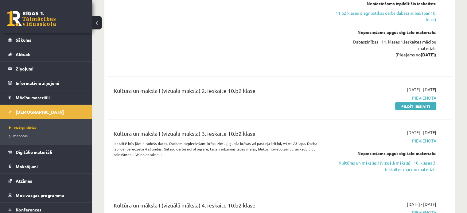
scroll to position [1140, 0]
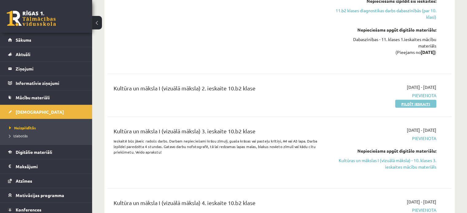
click at [409, 100] on link "Pildīt ieskaiti" at bounding box center [415, 104] width 41 height 8
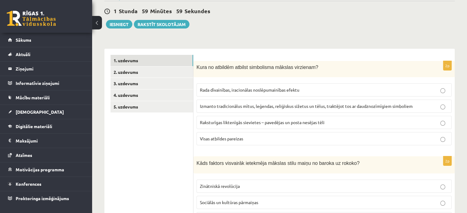
scroll to position [66, 0]
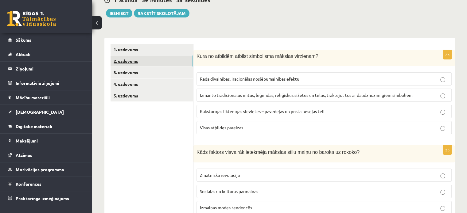
click at [146, 63] on link "2. uzdevums" at bounding box center [152, 61] width 83 height 11
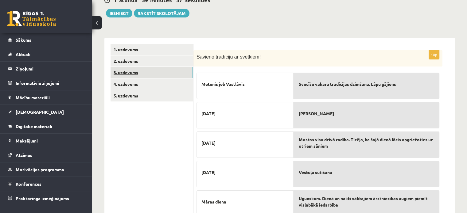
click at [146, 73] on link "3. uzdevums" at bounding box center [152, 72] width 83 height 11
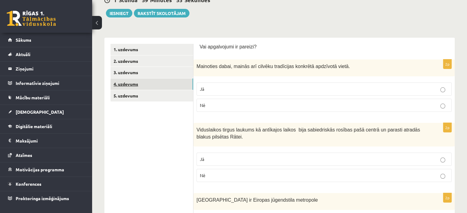
click at [144, 84] on link "4. uzdevums" at bounding box center [152, 84] width 83 height 11
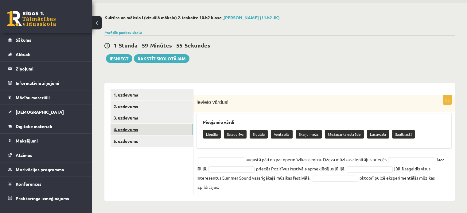
scroll to position [21, 0]
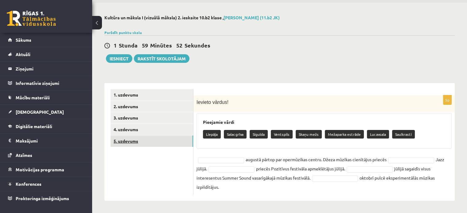
click at [148, 143] on link "5. uzdevums" at bounding box center [152, 141] width 83 height 11
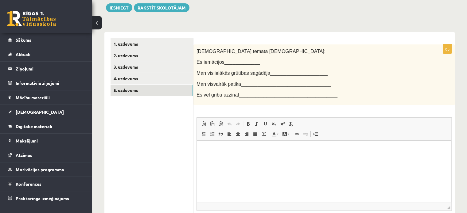
scroll to position [0, 0]
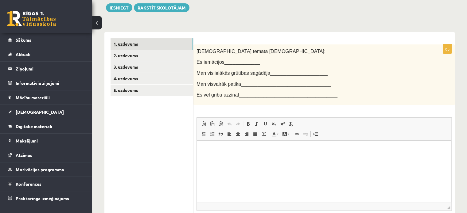
click at [145, 46] on link "1. uzdevums" at bounding box center [152, 43] width 83 height 11
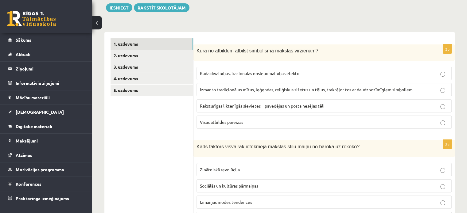
click at [266, 90] on span "Izmanto tradicionālus mītus, leģendas, reliģiskus sižetus un tēlus, traktējot t…" at bounding box center [306, 90] width 213 height 6
drag, startPoint x: 246, startPoint y: 48, endPoint x: 303, endPoint y: 44, distance: 57.9
copy span "simbolisma mākslas virzienam"
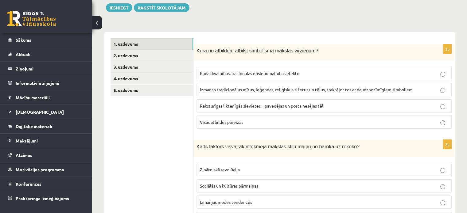
click at [232, 119] on p "Visas atbildes pareizas" at bounding box center [324, 122] width 248 height 6
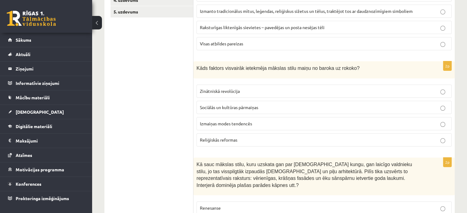
scroll to position [154, 0]
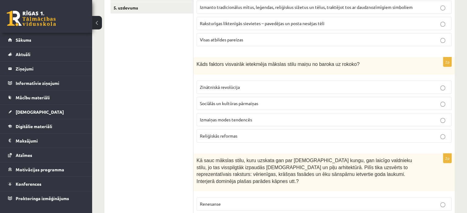
drag, startPoint x: 193, startPoint y: 63, endPoint x: 265, endPoint y: 115, distance: 88.8
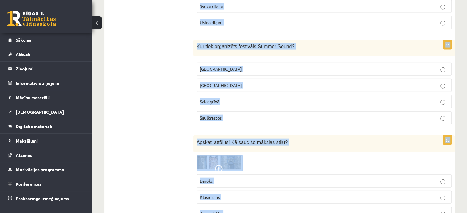
scroll to position [1423, 0]
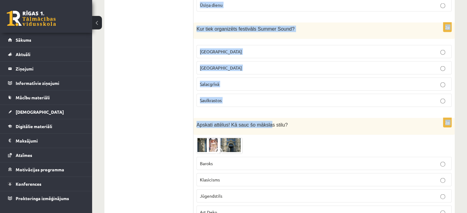
drag, startPoint x: 196, startPoint y: 58, endPoint x: 263, endPoint y: 95, distance: 76.7
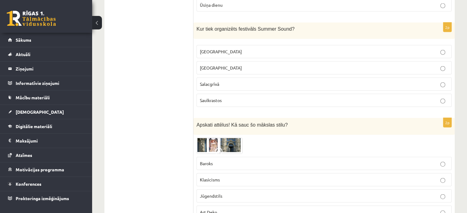
click at [204, 138] on img at bounding box center [220, 146] width 46 height 16
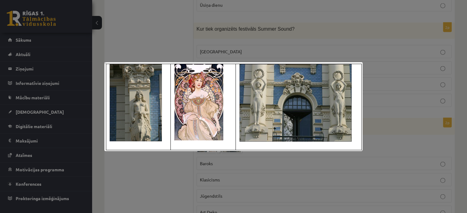
click at [162, 185] on div at bounding box center [233, 106] width 467 height 213
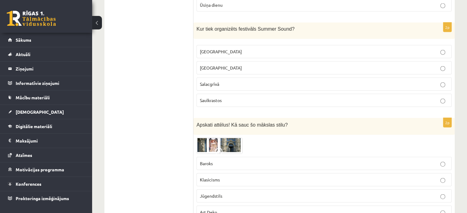
click at [205, 193] on span "Jūgendstils" at bounding box center [211, 196] width 22 height 6
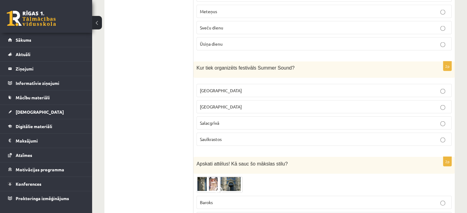
scroll to position [1356, 0]
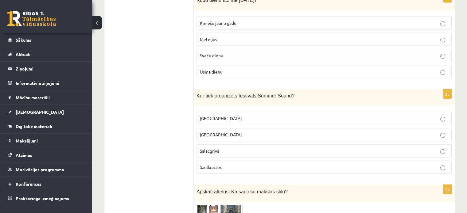
click at [212, 115] on p "Rīgā" at bounding box center [324, 118] width 248 height 6
click at [214, 132] on p "Liepājā" at bounding box center [324, 135] width 248 height 6
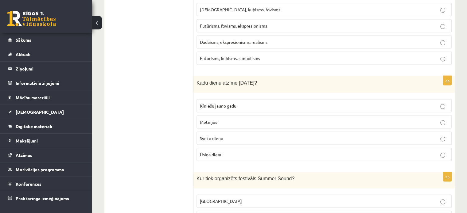
scroll to position [1270, 0]
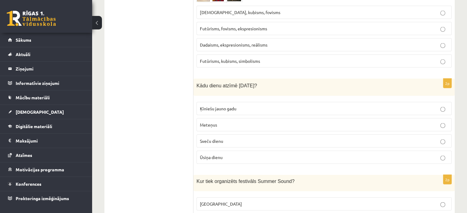
click at [225, 138] on p "Sveču dienu" at bounding box center [324, 141] width 248 height 6
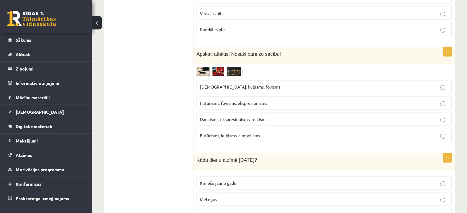
scroll to position [1195, 0]
click at [205, 68] on img at bounding box center [220, 73] width 46 height 10
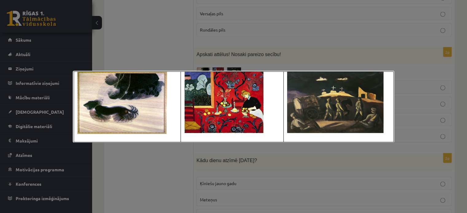
click at [171, 41] on div at bounding box center [233, 106] width 467 height 213
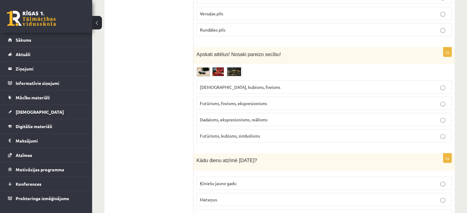
click at [204, 68] on img at bounding box center [220, 73] width 46 height 10
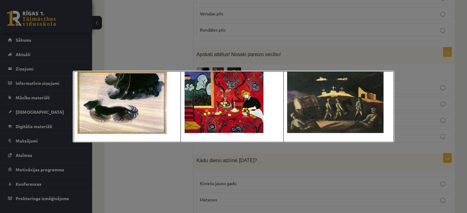
click at [204, 45] on div at bounding box center [233, 106] width 467 height 213
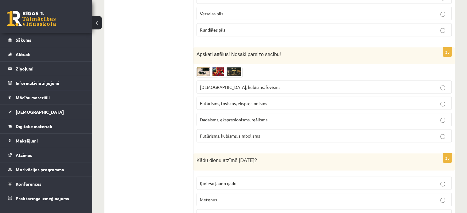
click at [202, 68] on img at bounding box center [220, 73] width 46 height 10
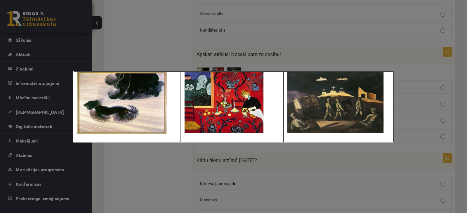
click at [167, 46] on div at bounding box center [233, 106] width 467 height 213
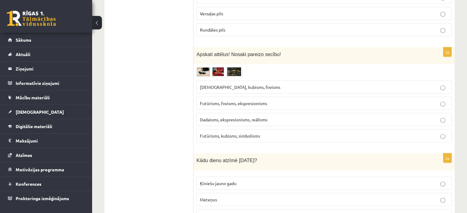
click at [233, 68] on img at bounding box center [220, 73] width 46 height 10
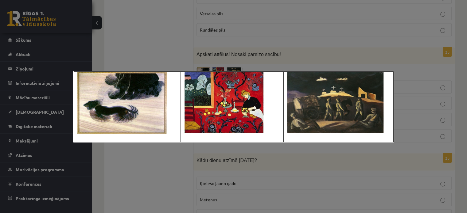
click at [166, 49] on div at bounding box center [233, 106] width 467 height 213
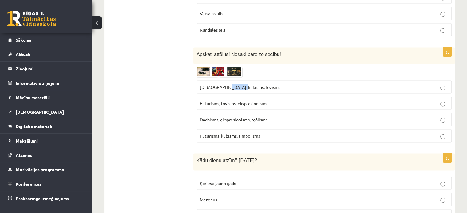
drag, startPoint x: 222, startPoint y: 58, endPoint x: 238, endPoint y: 61, distance: 16.3
click at [238, 84] on span "Sirreālisms, kubisms, fovisms" at bounding box center [240, 87] width 80 height 6
copy span "kubisms"
click at [221, 68] on img at bounding box center [220, 73] width 46 height 10
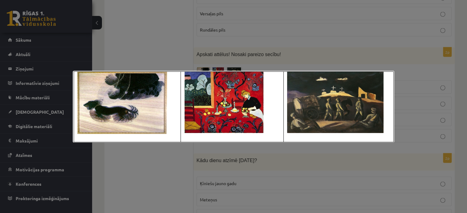
click at [136, 34] on div at bounding box center [233, 106] width 467 height 213
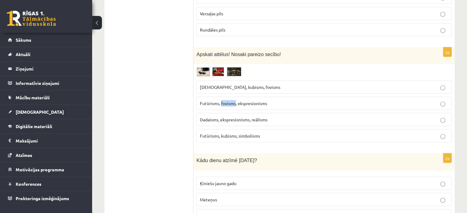
drag, startPoint x: 220, startPoint y: 78, endPoint x: 236, endPoint y: 78, distance: 15.1
click at [236, 101] on span "Futūrisms, fovisms, ekspresionisms" at bounding box center [233, 104] width 67 height 6
copy span "fovisms"
click at [239, 101] on span "Futūrisms, fovisms, ekspresionisms" at bounding box center [233, 104] width 67 height 6
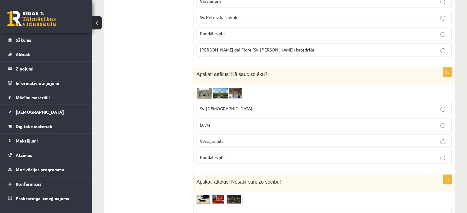
scroll to position [1065, 0]
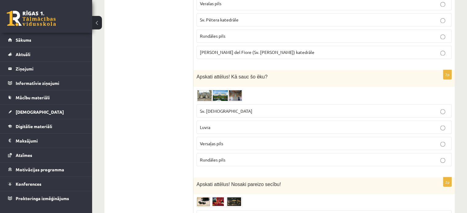
click at [204, 90] on img at bounding box center [220, 95] width 46 height 11
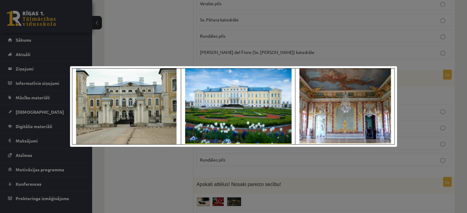
click at [174, 23] on div at bounding box center [233, 106] width 467 height 213
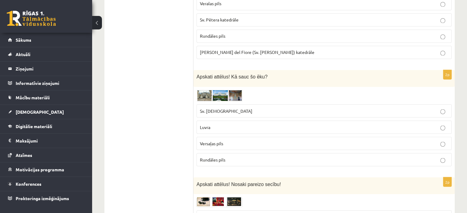
click at [202, 90] on img at bounding box center [220, 95] width 46 height 11
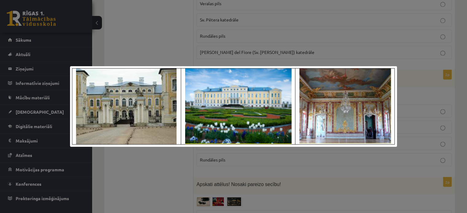
click at [172, 41] on div at bounding box center [233, 106] width 467 height 213
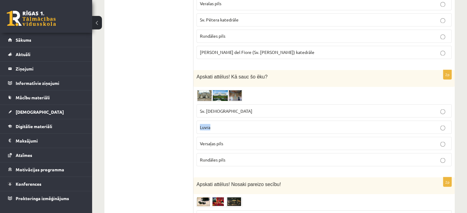
drag, startPoint x: 200, startPoint y: 99, endPoint x: 215, endPoint y: 102, distance: 15.1
click at [215, 124] on p "Luvra" at bounding box center [324, 127] width 248 height 6
copy span "Luvra"
drag, startPoint x: 198, startPoint y: 118, endPoint x: 228, endPoint y: 118, distance: 30.1
click at [228, 137] on label "Versaļas pils" at bounding box center [324, 143] width 255 height 13
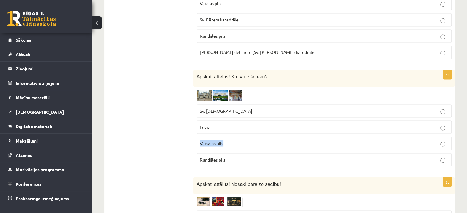
copy span "Versaļas pils"
click at [223, 137] on label "Versaļas pils" at bounding box center [324, 143] width 255 height 13
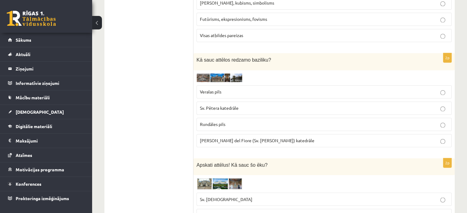
scroll to position [973, 0]
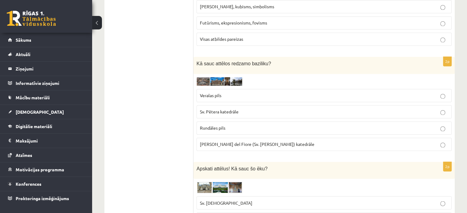
click at [204, 77] on img at bounding box center [220, 81] width 46 height 9
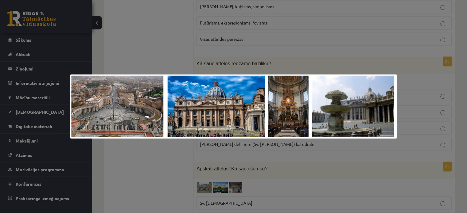
click at [161, 41] on div at bounding box center [233, 106] width 467 height 213
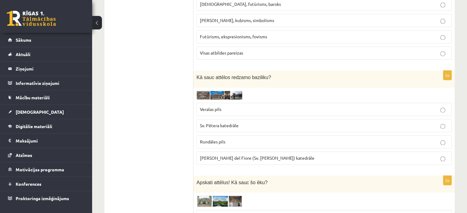
scroll to position [959, 0]
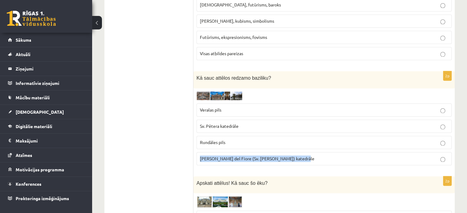
drag, startPoint x: 200, startPoint y: 131, endPoint x: 298, endPoint y: 132, distance: 98.6
click at [298, 156] on p "Santa Maria del Fiore (Sv. Marijas Ziedu) katedrāle" at bounding box center [324, 159] width 248 height 6
copy span "Santa Maria del Fiore (Sv. Marijas Ziedu) katedrāle"
click at [215, 92] on img at bounding box center [220, 96] width 46 height 9
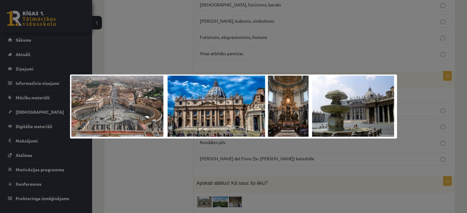
click at [143, 52] on div at bounding box center [233, 106] width 467 height 213
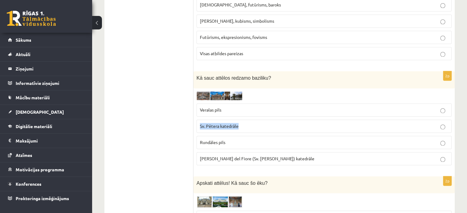
drag, startPoint x: 199, startPoint y: 100, endPoint x: 244, endPoint y: 100, distance: 45.1
click at [244, 120] on label "Sv. Pētera katedrāle" at bounding box center [324, 126] width 255 height 13
copy span "Sv. Pētera katedrāle"
click at [232, 92] on img at bounding box center [220, 96] width 46 height 9
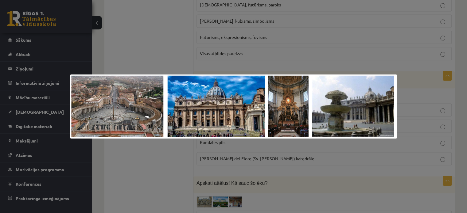
click at [166, 25] on div at bounding box center [233, 106] width 467 height 213
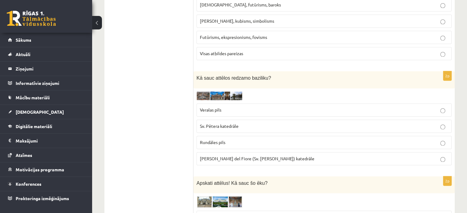
click at [232, 120] on label "Sv. Pētera katedrāle" at bounding box center [324, 126] width 255 height 13
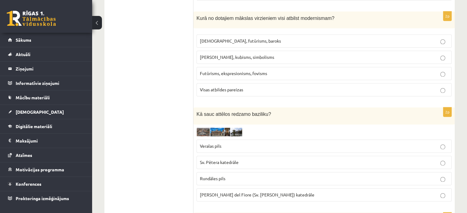
scroll to position [874, 0]
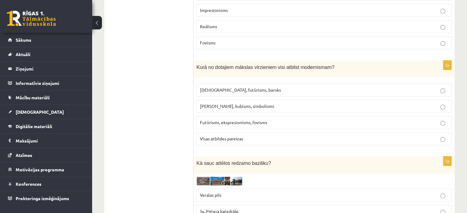
click at [222, 103] on p "Fovisms, kubisms, simbolisms" at bounding box center [324, 106] width 248 height 6
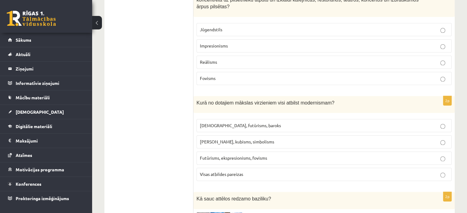
scroll to position [848, 0]
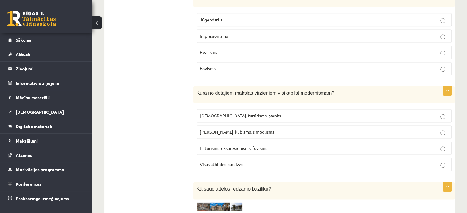
click at [248, 146] on span "Futūrisms, ekspresionisms, fovisms" at bounding box center [233, 149] width 67 height 6
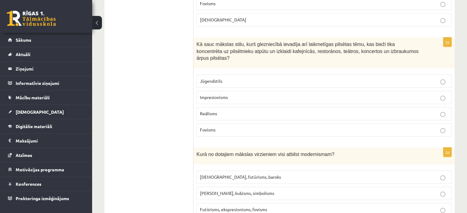
scroll to position [773, 0]
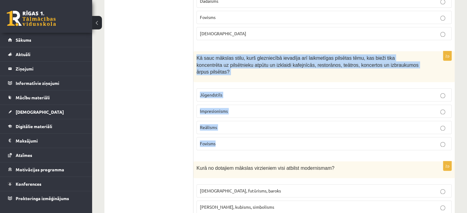
drag, startPoint x: 195, startPoint y: 41, endPoint x: 249, endPoint y: 119, distance: 94.5
click at [249, 119] on div "2p Kā sauc mākslas stilu, kurš glezniecībā ievadīja arī laikmetīgas pilsētas tē…" at bounding box center [323, 103] width 261 height 104
copy div "Kā sauc mākslas stilu, kurš glezniecībā ievadīja arī laikmetīgas pilsētas tēmu,…"
click at [217, 105] on label "Impresionisms" at bounding box center [324, 111] width 255 height 13
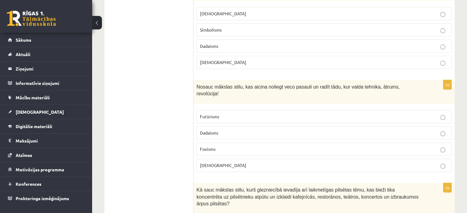
scroll to position [640, 0]
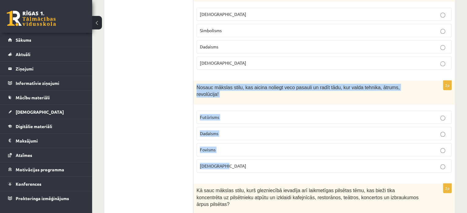
drag, startPoint x: 197, startPoint y: 76, endPoint x: 270, endPoint y: 150, distance: 104.4
click at [270, 150] on div "2p Nosauc mākslas stilu, kas aicina noliegt veco pasauli un radīt tādu, kur val…" at bounding box center [323, 129] width 261 height 97
copy div "Nosauc mākslas stilu, kas aicina noliegt veco pasauli un radīt tādu, kur valda …"
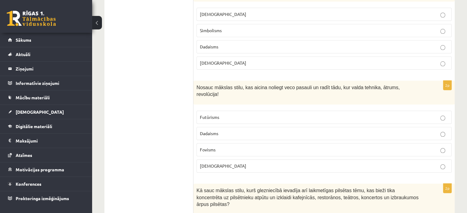
click at [226, 143] on label "Fovisms" at bounding box center [324, 149] width 255 height 13
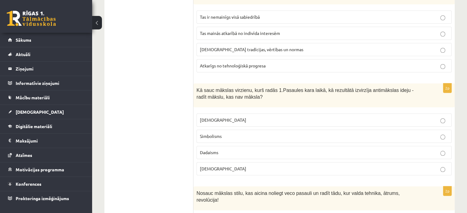
scroll to position [534, 0]
drag, startPoint x: 193, startPoint y: 82, endPoint x: 232, endPoint y: 141, distance: 70.6
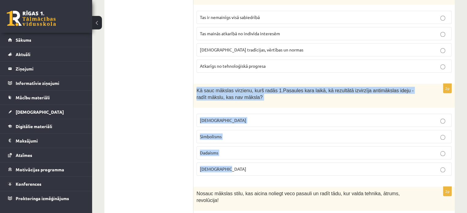
drag, startPoint x: 197, startPoint y: 78, endPoint x: 238, endPoint y: 153, distance: 84.9
click at [238, 153] on div "2p Kā sauc mākslas virzienu, kurš radās 1.Pasaules kara laikā, kā rezultātā izv…" at bounding box center [323, 132] width 261 height 97
copy div "Kā sauc mākslas virzienu, kurš radās 1.Pasaules kara laikā, kā rezultātā izvirz…"
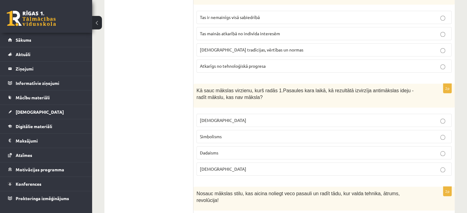
click at [219, 150] on p "Dadaisms" at bounding box center [324, 153] width 248 height 6
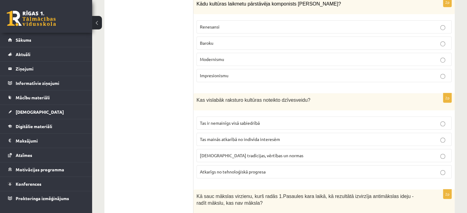
scroll to position [427, 0]
click at [275, 153] on span "Sabiedrības tradīcijas, vērtības un normas" at bounding box center [251, 156] width 103 height 6
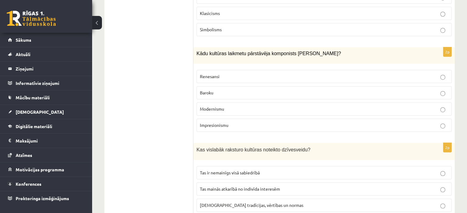
scroll to position [377, 0]
click at [205, 74] on span "Renesansi" at bounding box center [210, 77] width 20 height 6
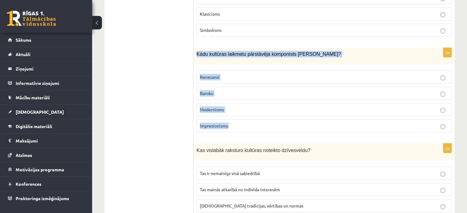
drag, startPoint x: 196, startPoint y: 49, endPoint x: 237, endPoint y: 117, distance: 79.3
click at [237, 117] on div "2p Kādu kultūras laikmetu pārstāvēja komponists Antonio Vivaldi? Renesansi Baro…" at bounding box center [323, 93] width 261 height 90
click at [217, 87] on label "Baroku" at bounding box center [324, 93] width 255 height 13
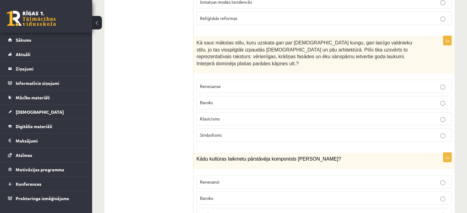
scroll to position [265, 0]
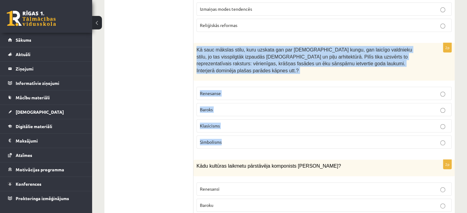
drag, startPoint x: 197, startPoint y: 49, endPoint x: 236, endPoint y: 135, distance: 94.8
click at [236, 135] on div "2p Kā sauc mākslas stilu, kuru uzskata gan par baznīcas kungu, gan laicīgo vald…" at bounding box center [323, 98] width 261 height 111
click at [216, 107] on p "Baroks" at bounding box center [324, 110] width 248 height 6
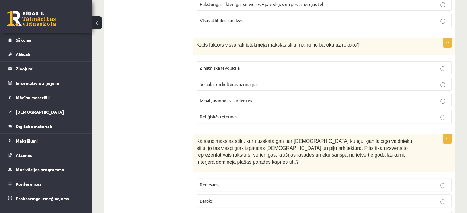
scroll to position [173, 0]
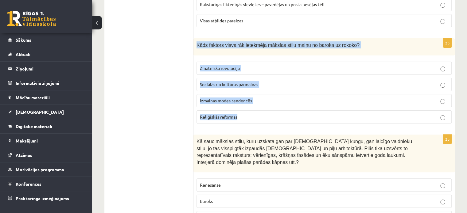
drag, startPoint x: 195, startPoint y: 43, endPoint x: 245, endPoint y: 111, distance: 85.2
click at [245, 111] on div "2p Kāds faktors visvairāk ietekmēja mākslas stilu maiņu no baroka uz rokoko? Zi…" at bounding box center [323, 83] width 261 height 90
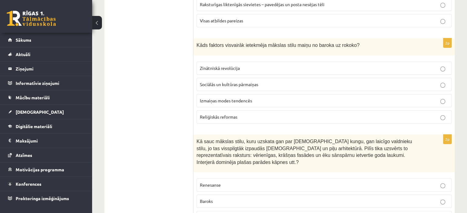
click at [215, 83] on span "Sociālās un kultūras pārmaiņas" at bounding box center [229, 85] width 58 height 6
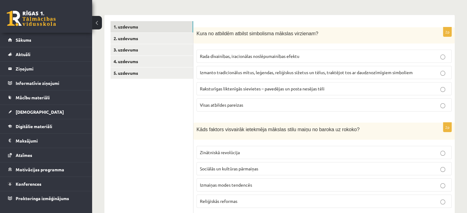
scroll to position [0, 0]
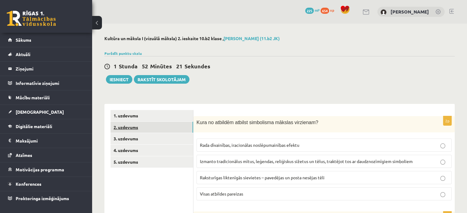
click at [128, 127] on link "2. uzdevums" at bounding box center [152, 127] width 83 height 11
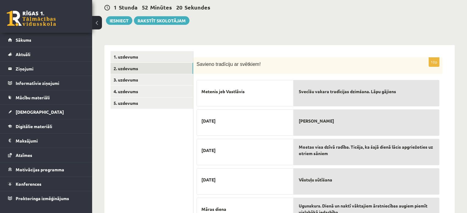
scroll to position [61, 0]
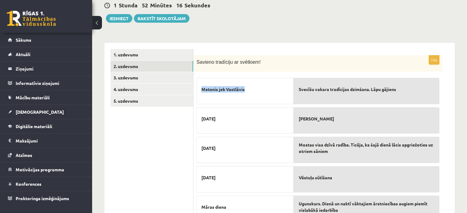
drag, startPoint x: 198, startPoint y: 90, endPoint x: 252, endPoint y: 84, distance: 54.3
click at [252, 84] on div "Metenis jeb Vastlāvis" at bounding box center [245, 91] width 97 height 26
click at [189, 125] on ul "1. uzdevums 2. uzdevums 3. uzdevums 4. uzdevums 5. uzdevums" at bounding box center [152, 211] width 83 height 324
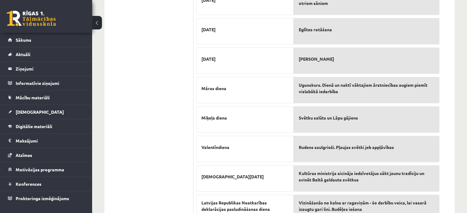
scroll to position [180, 0]
click at [327, 127] on div "Svētku salūts un Lāpu gājiens" at bounding box center [367, 119] width 146 height 26
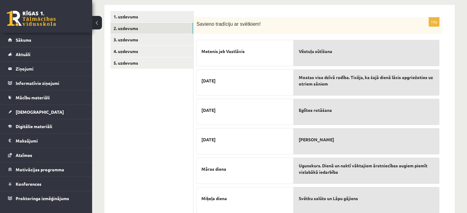
scroll to position [99, 0]
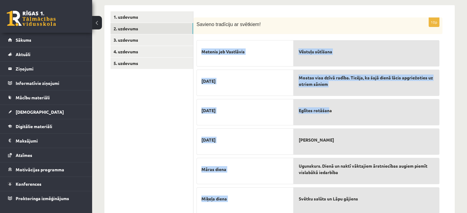
drag, startPoint x: 200, startPoint y: 51, endPoint x: 329, endPoint y: 96, distance: 137.4
click at [329, 96] on fieldset "Metenis jeb Vastlāvis 18. novembris Ziemassvētki Lieldienas Māras diena Miķeļa …" at bounding box center [318, 184] width 243 height 295
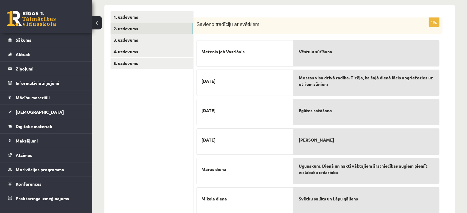
click at [142, 126] on ul "1. uzdevums 2. uzdevums 3. uzdevums 4. uzdevums 5. uzdevums" at bounding box center [152, 173] width 83 height 324
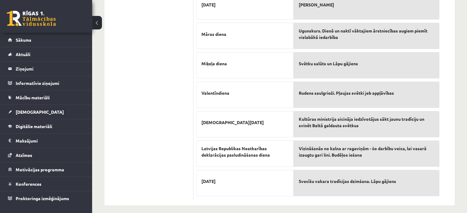
scroll to position [238, 0]
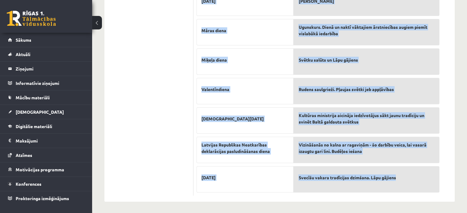
drag, startPoint x: 198, startPoint y: 53, endPoint x: 414, endPoint y: 183, distance: 252.4
click at [414, 183] on fieldset "Metenis jeb Vastlāvis 18. novembris Ziemassvētki Lieldienas Māras diena Miķeļa …" at bounding box center [318, 45] width 243 height 295
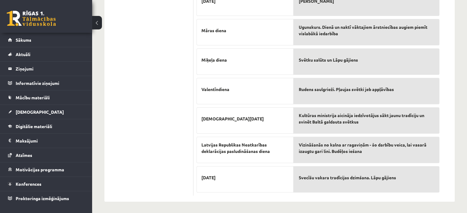
click at [150, 49] on ul "1. uzdevums 2. uzdevums 3. uzdevums 4. uzdevums 5. uzdevums" at bounding box center [152, 34] width 83 height 324
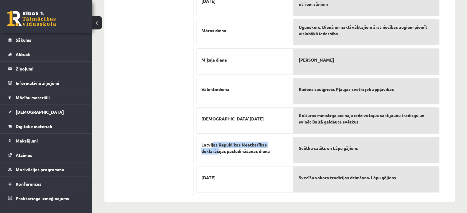
drag, startPoint x: 213, startPoint y: 138, endPoint x: 219, endPoint y: 151, distance: 14.5
click at [219, 151] on div "Latvijas Republikas Neatkarības deklarācijas pasludināšanas diena" at bounding box center [245, 150] width 97 height 26
click at [184, 154] on ul "1. uzdevums 2. uzdevums 3. uzdevums 4. uzdevums 5. uzdevums" at bounding box center [152, 34] width 83 height 324
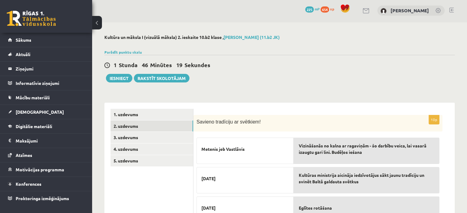
scroll to position [0, 0]
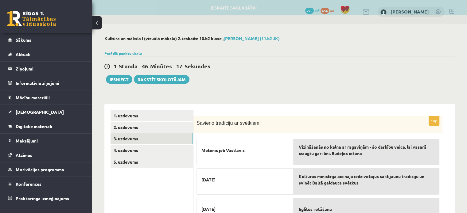
click at [127, 138] on link "3. uzdevums" at bounding box center [152, 138] width 83 height 11
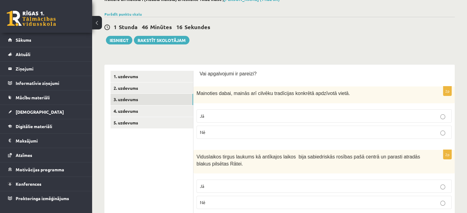
scroll to position [52, 0]
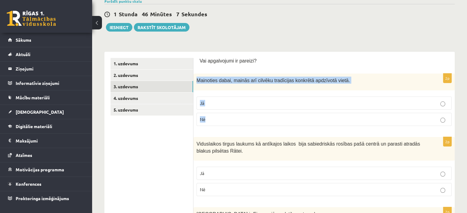
drag, startPoint x: 196, startPoint y: 80, endPoint x: 241, endPoint y: 121, distance: 61.9
click at [241, 121] on div "2p Mainoties dabai, mainās arī cilvēku tradīcijas konkrētā apdzīvotā vietā. Jā …" at bounding box center [323, 102] width 261 height 57
click at [210, 106] on p "Jā" at bounding box center [324, 103] width 248 height 6
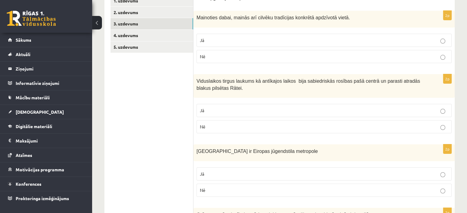
scroll to position [124, 0]
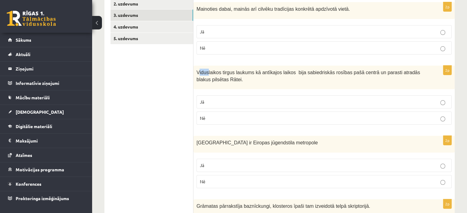
drag, startPoint x: 198, startPoint y: 70, endPoint x: 207, endPoint y: 75, distance: 10.2
click at [207, 75] on p "Viduslaikos tirgus laukums kā antīkajos laikos bija sabiedriskās rosības pašā c…" at bounding box center [309, 76] width 224 height 14
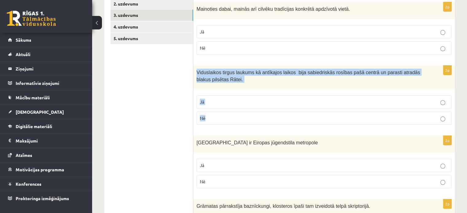
drag, startPoint x: 196, startPoint y: 74, endPoint x: 223, endPoint y: 112, distance: 46.3
click at [223, 112] on div "2p Viduslaikos tirgus laukums kā antīkajos laikos bija sabiedriskās rosības paš…" at bounding box center [323, 98] width 261 height 64
click at [226, 96] on label "Jā" at bounding box center [324, 101] width 255 height 13
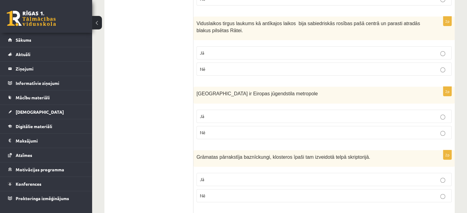
scroll to position [185, 0]
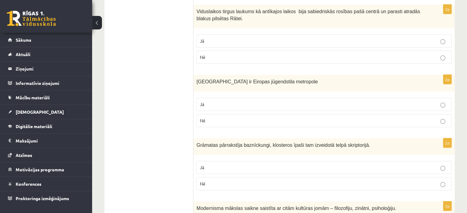
click at [216, 119] on p "Nē" at bounding box center [324, 121] width 248 height 6
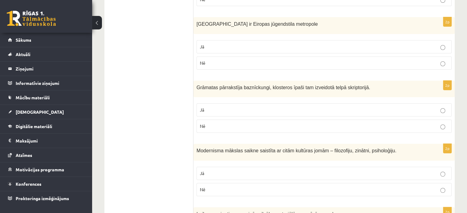
scroll to position [245, 0]
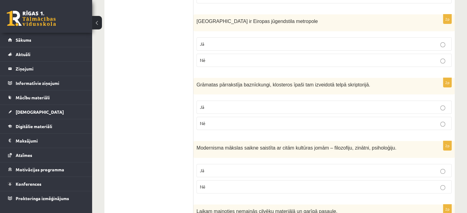
click at [226, 108] on p "Jā" at bounding box center [324, 107] width 248 height 6
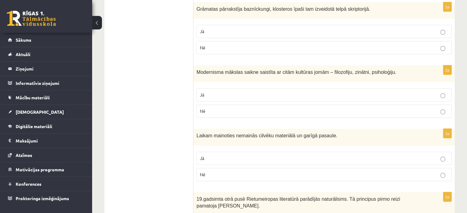
scroll to position [321, 0]
drag, startPoint x: 192, startPoint y: 76, endPoint x: 243, endPoint y: 116, distance: 64.7
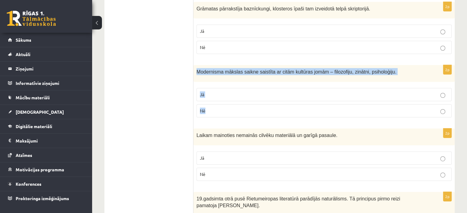
drag, startPoint x: 197, startPoint y: 68, endPoint x: 219, endPoint y: 104, distance: 42.4
click at [219, 104] on div "2p Modernisma mākslas saikne saistīta ar citām kultūras jomām – filozofiju, zin…" at bounding box center [323, 93] width 261 height 57
click at [208, 96] on p "Jā" at bounding box center [324, 95] width 248 height 6
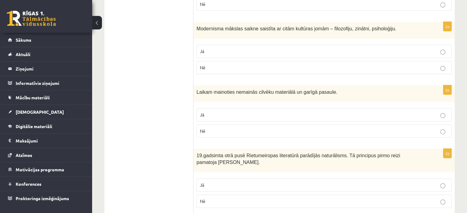
scroll to position [367, 0]
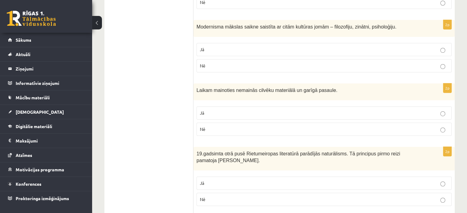
click at [214, 128] on p "Nē" at bounding box center [324, 129] width 248 height 6
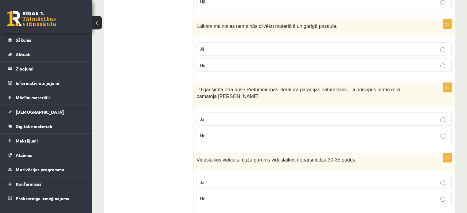
scroll to position [434, 0]
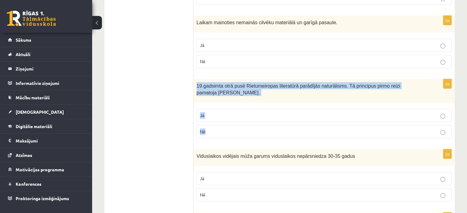
drag, startPoint x: 194, startPoint y: 84, endPoint x: 212, endPoint y: 132, distance: 51.3
click at [212, 132] on div "2p 19.gadsimta otrā pusē Rietumeiropas literatūrā parādījās naturālisms. Tā pri…" at bounding box center [323, 111] width 261 height 64
click at [227, 115] on p "Jā" at bounding box center [324, 115] width 248 height 6
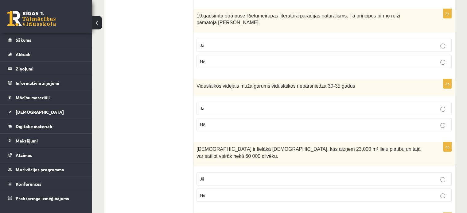
scroll to position [505, 0]
click at [218, 107] on p "Jā" at bounding box center [324, 108] width 248 height 6
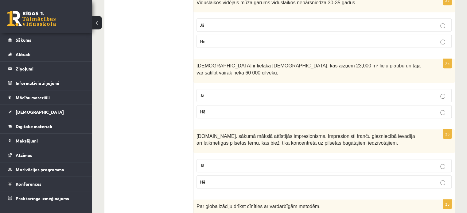
scroll to position [588, 0]
click at [204, 109] on span "Nē" at bounding box center [203, 112] width 6 height 6
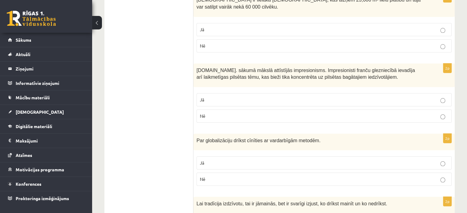
scroll to position [664, 0]
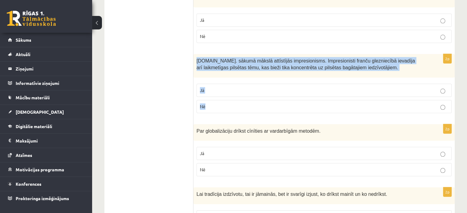
drag, startPoint x: 197, startPoint y: 58, endPoint x: 219, endPoint y: 99, distance: 46.0
click at [219, 99] on div "2p 19.gs. sākumā mākslā attīstījās impresionisms. Impresionisti franču glezniec…" at bounding box center [323, 86] width 261 height 64
click at [220, 91] on label "Jā" at bounding box center [324, 90] width 255 height 13
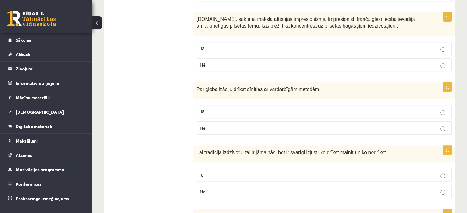
scroll to position [712, 0]
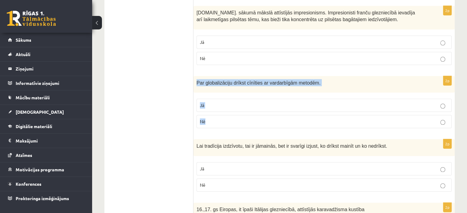
drag, startPoint x: 196, startPoint y: 78, endPoint x: 220, endPoint y: 122, distance: 49.3
click at [220, 122] on div "2p Par globalizāciju drīkst cīnīties ar vardarbīgām metodēm. Jā Nē" at bounding box center [323, 104] width 261 height 57
click at [224, 119] on p "Nē" at bounding box center [324, 122] width 248 height 6
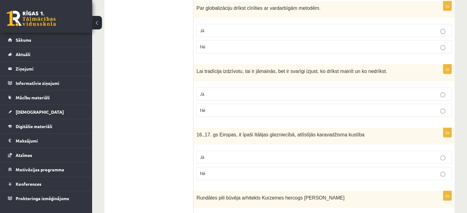
scroll to position [792, 0]
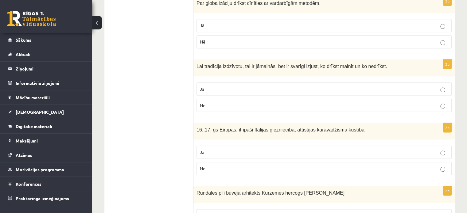
click at [252, 86] on p "Jā" at bounding box center [324, 89] width 248 height 6
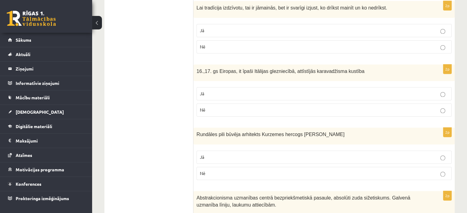
scroll to position [853, 0]
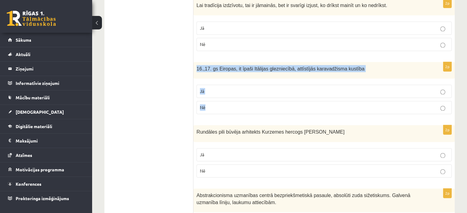
drag, startPoint x: 197, startPoint y: 66, endPoint x: 217, endPoint y: 97, distance: 36.7
click at [217, 97] on div "2p 16.,17. gs Eiropas, it īpaši Itālijas glezniecībā, attīstījās karavadžisma k…" at bounding box center [323, 90] width 261 height 57
click at [212, 90] on p "Jā" at bounding box center [324, 91] width 248 height 6
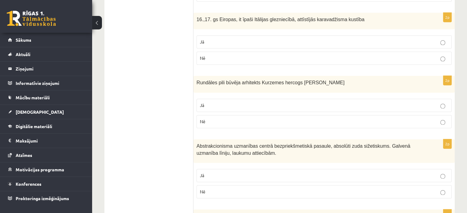
scroll to position [903, 0]
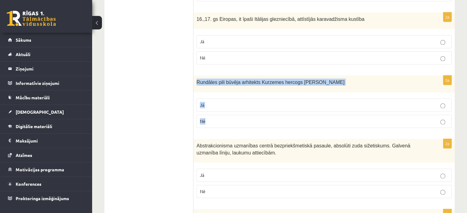
drag, startPoint x: 195, startPoint y: 78, endPoint x: 234, endPoint y: 124, distance: 60.2
click at [234, 124] on div "2p Rundāles pili būvēja arhitekts Kurzemes hercogs E.J Bīrons Jā Nē" at bounding box center [323, 104] width 261 height 57
click at [214, 118] on p "Nē" at bounding box center [324, 121] width 248 height 6
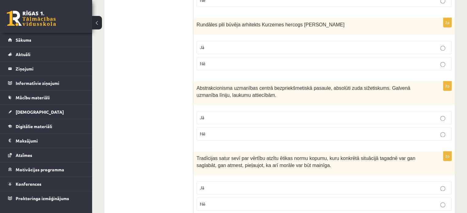
scroll to position [971, 0]
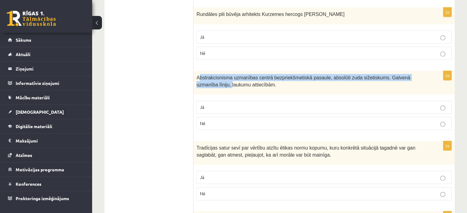
drag, startPoint x: 198, startPoint y: 73, endPoint x: 209, endPoint y: 80, distance: 13.1
click at [209, 80] on span "Abstrakcionisma uzmanības centrā bezpriekšmetiskā pasaule, absolūti zuda sižeti…" at bounding box center [304, 81] width 214 height 12
drag, startPoint x: 197, startPoint y: 72, endPoint x: 215, endPoint y: 115, distance: 46.9
click at [215, 115] on div "2p Abstrakcionisma uzmanības centrā bezpriekšmetiskā pasaule, absolūti zuda siž…" at bounding box center [323, 103] width 261 height 64
click at [243, 120] on p "Nē" at bounding box center [324, 123] width 248 height 6
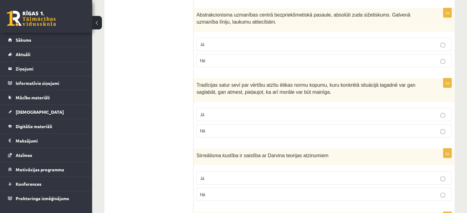
scroll to position [1038, 0]
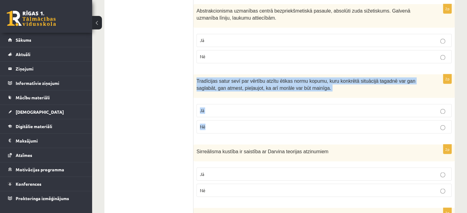
drag, startPoint x: 196, startPoint y: 75, endPoint x: 209, endPoint y: 121, distance: 47.5
click at [209, 121] on div "2p Tradīcijas satur sevī par vērtību atzītu ētikas normu kopumu, kuru konkrētā …" at bounding box center [323, 106] width 261 height 64
click at [223, 104] on label "Jā" at bounding box center [324, 110] width 255 height 13
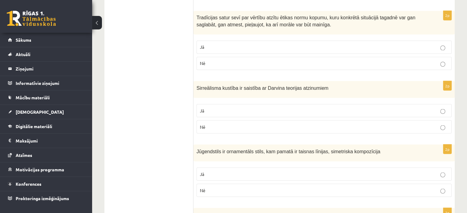
scroll to position [1131, 0]
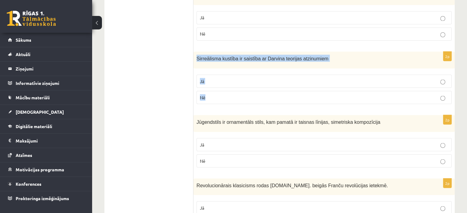
drag, startPoint x: 196, startPoint y: 53, endPoint x: 219, endPoint y: 91, distance: 44.0
click at [219, 91] on div "2p Sirreālisma kustība ir saistība ar Darvina teorijas atzinumiem Jā Nē" at bounding box center [323, 80] width 261 height 57
click at [234, 97] on label "Nē" at bounding box center [324, 97] width 255 height 13
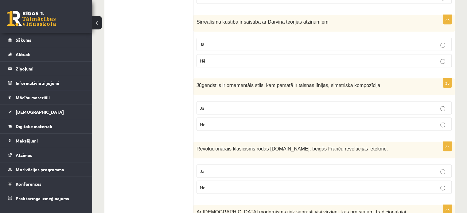
scroll to position [1178, 0]
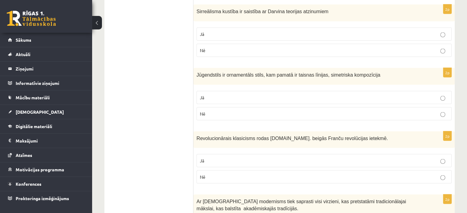
click at [228, 111] on p "Nē" at bounding box center [324, 114] width 248 height 6
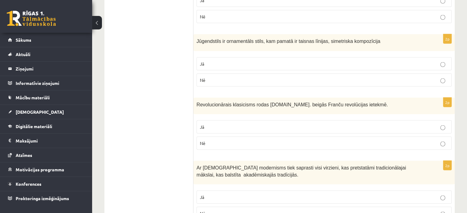
scroll to position [1236, 0]
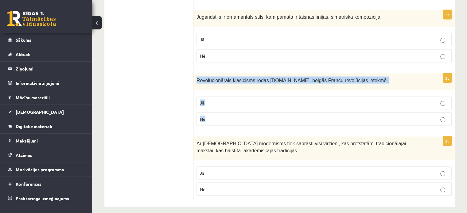
drag, startPoint x: 195, startPoint y: 76, endPoint x: 226, endPoint y: 116, distance: 51.0
click at [226, 116] on div "2p Revolucionārais klasicisms rodas 18.gs. beigās Franču revolūcijas ietekmē. J…" at bounding box center [323, 102] width 261 height 57
click at [226, 116] on label "Nē" at bounding box center [324, 119] width 255 height 13
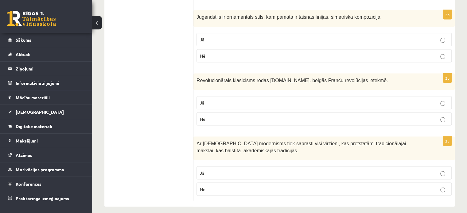
click at [217, 93] on fieldset "Jā Nē" at bounding box center [324, 110] width 255 height 34
click at [215, 100] on p "Jā" at bounding box center [324, 103] width 248 height 6
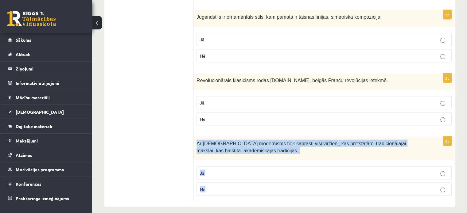
drag, startPoint x: 197, startPoint y: 136, endPoint x: 242, endPoint y: 174, distance: 58.9
click at [242, 174] on div "2p Ar Jēdzienu modernisms tiek saprasti visi virzieni, kas pretstatāmi tradicio…" at bounding box center [323, 169] width 261 height 64
click at [220, 170] on p "Jā" at bounding box center [324, 173] width 248 height 6
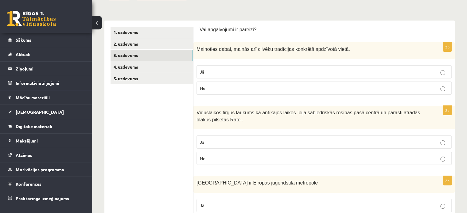
scroll to position [0, 0]
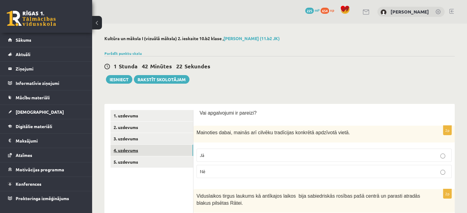
click at [131, 148] on link "4. uzdevums" at bounding box center [152, 150] width 83 height 11
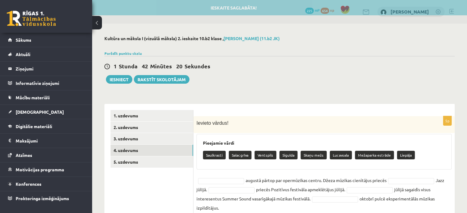
scroll to position [21, 0]
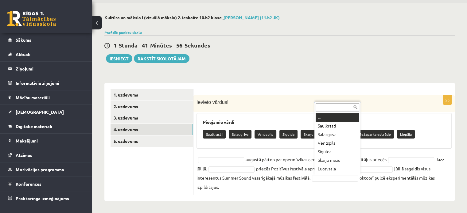
drag, startPoint x: 348, startPoint y: 179, endPoint x: 321, endPoint y: 187, distance: 28.1
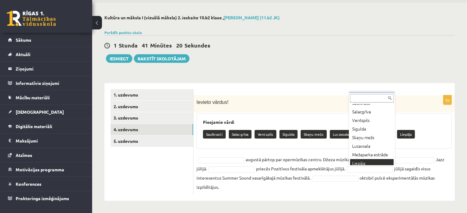
scroll to position [22, 0]
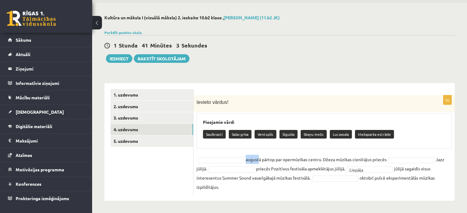
drag, startPoint x: 197, startPoint y: 160, endPoint x: 259, endPoint y: 162, distance: 62.1
click at [259, 162] on fieldset "augustā pārtop par opermūzikas centru. Džeza mūzikas cienītājus priecēs Jazz jū…" at bounding box center [324, 173] width 255 height 37
click at [171, 174] on ul "1. uzdevums 2. uzdevums 3. uzdevums 4. uzdevums 5. uzdevums" at bounding box center [152, 142] width 83 height 106
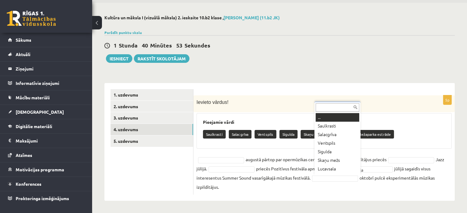
scroll to position [14, 0]
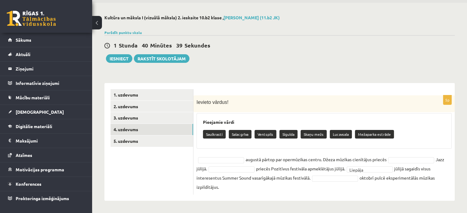
drag, startPoint x: 201, startPoint y: 133, endPoint x: 356, endPoint y: 185, distance: 163.6
click at [356, 185] on div "5p Ievieto vārdus! Pieejamie vārdi Saulkrasti Salacgrīva Ventspils Sigulda Skaņ…" at bounding box center [323, 144] width 261 height 99
click at [171, 166] on ul "1. uzdevums 2. uzdevums 3. uzdevums 4. uzdevums 5. uzdevums" at bounding box center [152, 142] width 83 height 106
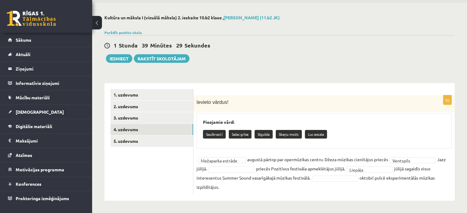
click at [244, 172] on fieldset "**********" at bounding box center [324, 173] width 255 height 37
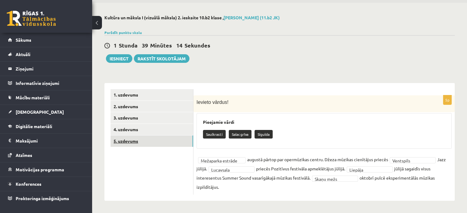
click at [134, 136] on link "5. uzdevums" at bounding box center [152, 141] width 83 height 11
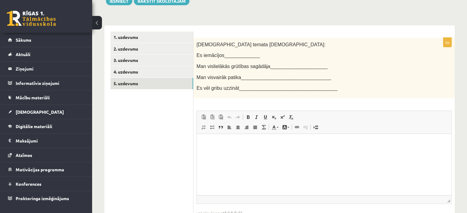
scroll to position [79, 0]
click at [225, 149] on html at bounding box center [324, 143] width 255 height 19
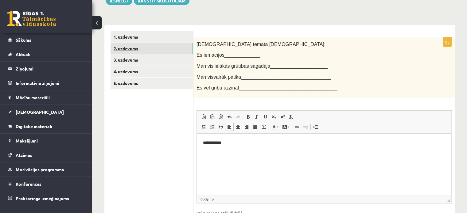
click at [123, 52] on link "2. uzdevums" at bounding box center [152, 48] width 83 height 11
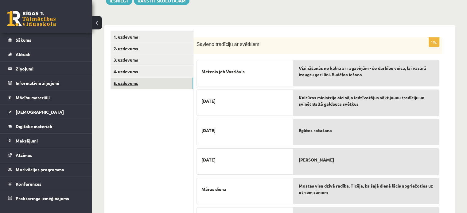
click at [134, 80] on link "5. uzdevums" at bounding box center [152, 83] width 83 height 11
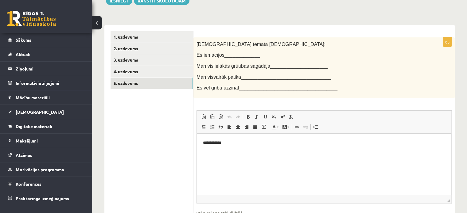
scroll to position [0, 0]
click at [261, 144] on p "**********" at bounding box center [324, 143] width 243 height 6
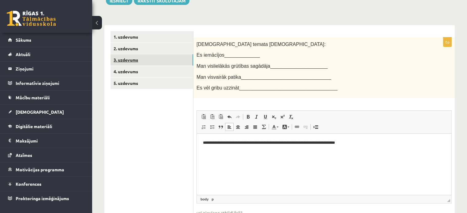
click at [160, 63] on link "3. uzdevums" at bounding box center [152, 59] width 83 height 11
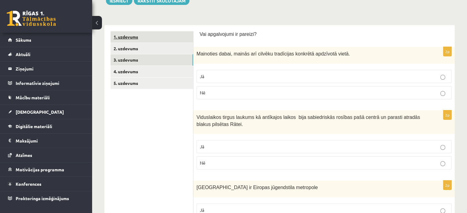
click at [157, 37] on link "1. uzdevums" at bounding box center [152, 36] width 83 height 11
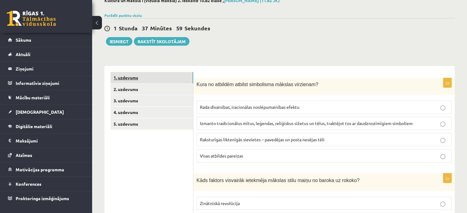
scroll to position [36, 0]
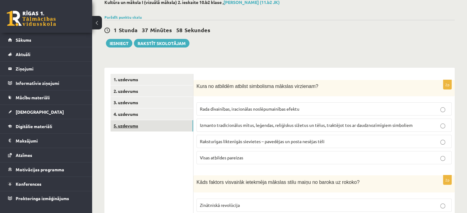
click at [122, 129] on link "5. uzdevums" at bounding box center [152, 125] width 83 height 11
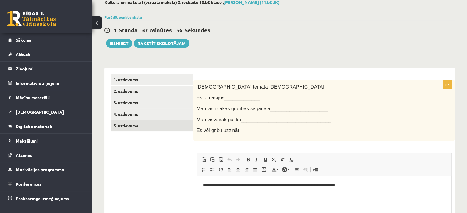
scroll to position [0, 0]
click at [363, 182] on html "**********" at bounding box center [324, 185] width 255 height 19
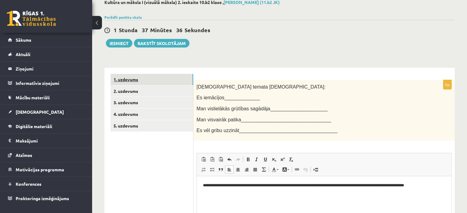
click at [124, 81] on link "1. uzdevums" at bounding box center [152, 79] width 83 height 11
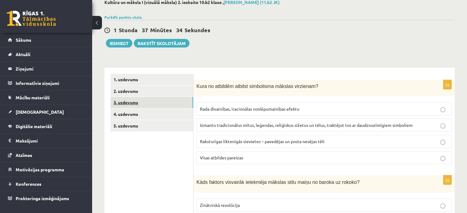
click at [128, 103] on link "3. uzdevums" at bounding box center [152, 102] width 83 height 11
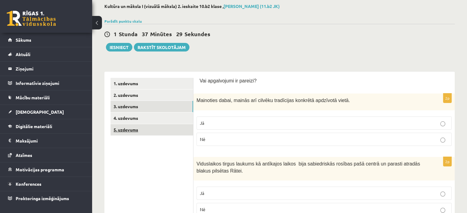
scroll to position [32, 0]
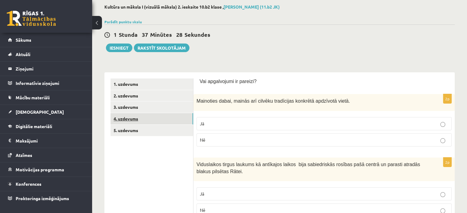
click at [136, 123] on link "4. uzdevums" at bounding box center [152, 118] width 83 height 11
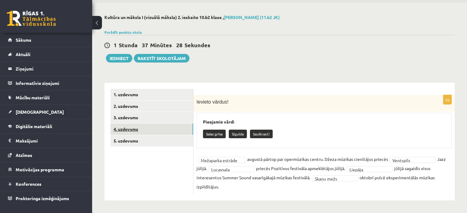
scroll to position [21, 0]
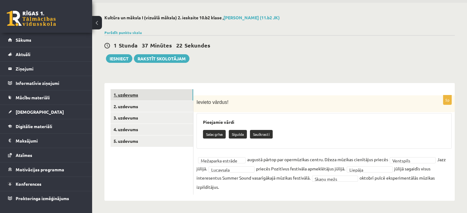
click at [135, 94] on link "1. uzdevums" at bounding box center [152, 94] width 83 height 11
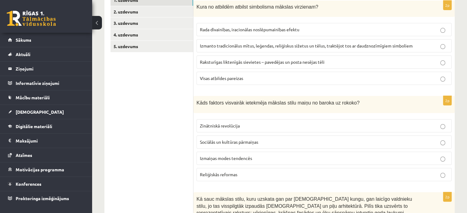
scroll to position [117, 0]
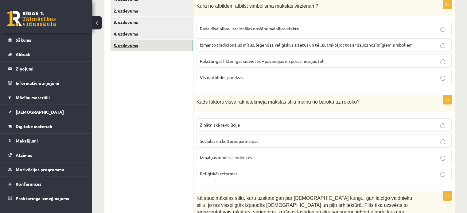
click at [134, 42] on link "5. uzdevums" at bounding box center [152, 45] width 83 height 11
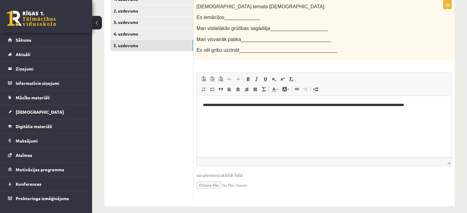
scroll to position [0, 0]
click at [428, 105] on p "**********" at bounding box center [324, 105] width 243 height 6
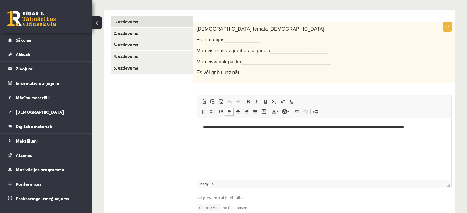
click at [140, 19] on link "1. uzdevums" at bounding box center [152, 21] width 83 height 11
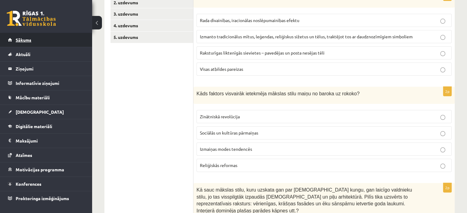
scroll to position [0, 0]
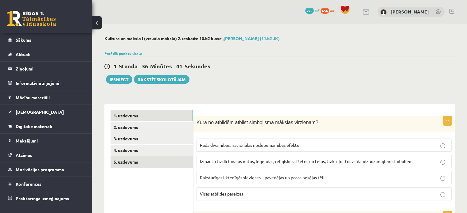
click at [149, 165] on link "5. uzdevums" at bounding box center [152, 162] width 83 height 11
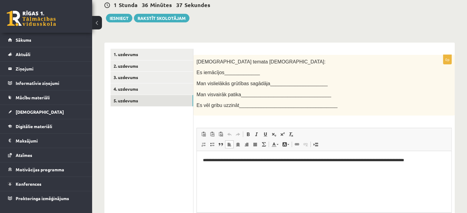
click at [428, 160] on p "**********" at bounding box center [324, 160] width 243 height 6
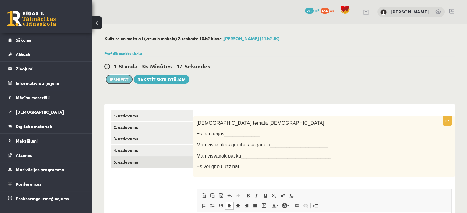
click at [123, 82] on button "Iesniegt" at bounding box center [119, 79] width 26 height 9
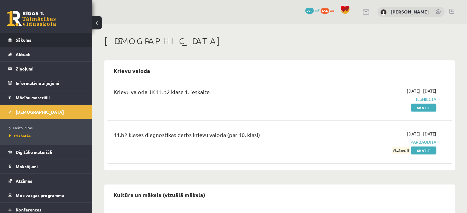
click at [14, 37] on link "Sākums" at bounding box center [46, 40] width 76 height 14
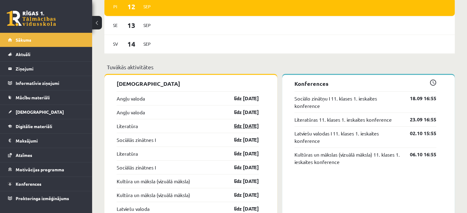
scroll to position [482, 0]
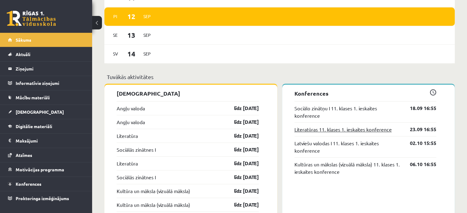
click at [336, 131] on link "Literatūras 11. klases 1. ieskaites konference" at bounding box center [342, 129] width 97 height 7
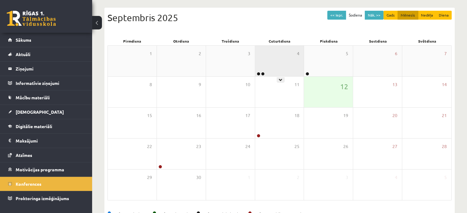
scroll to position [60, 0]
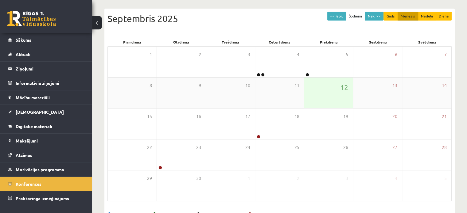
click at [329, 83] on div "12" at bounding box center [328, 93] width 49 height 31
click at [327, 89] on div "12" at bounding box center [328, 93] width 49 height 31
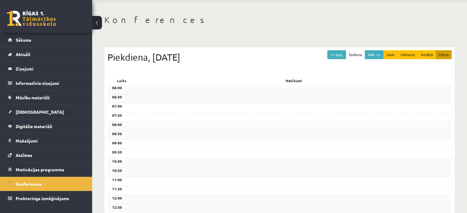
scroll to position [0, 0]
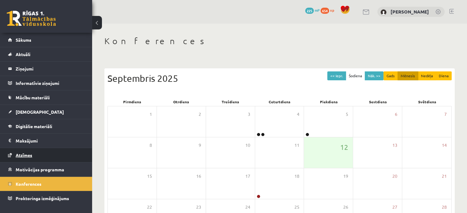
click at [33, 152] on link "Atzīmes" at bounding box center [46, 155] width 76 height 14
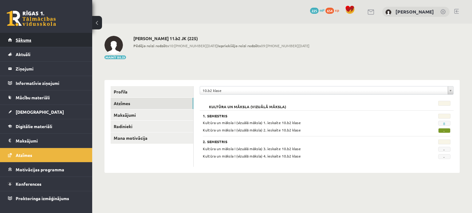
click at [15, 37] on link "Sākums" at bounding box center [46, 40] width 76 height 14
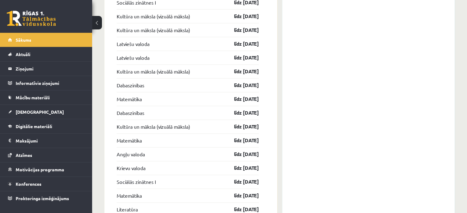
scroll to position [658, 0]
